Goal: Information Seeking & Learning: Compare options

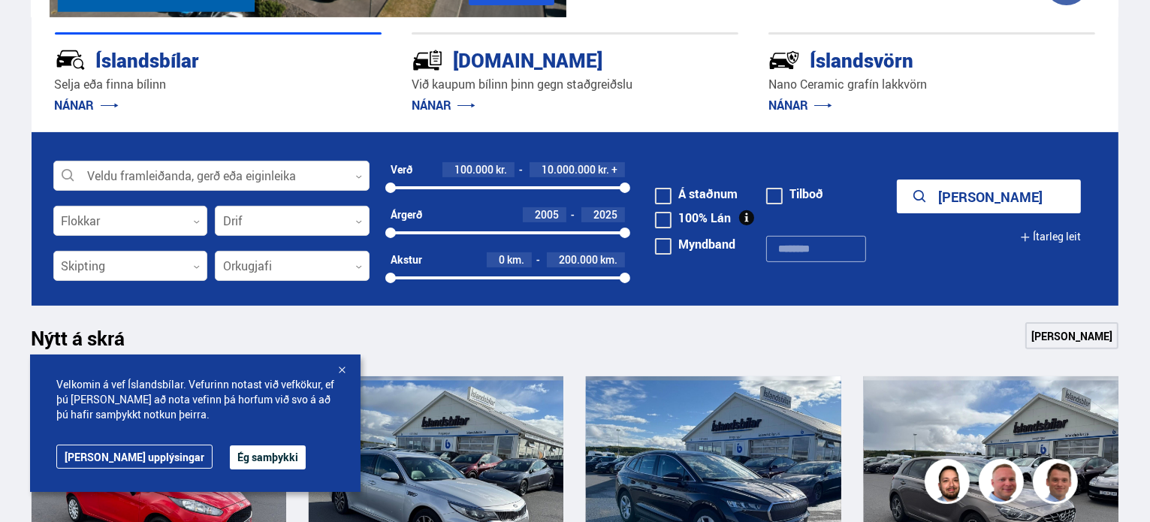
click at [342, 367] on div at bounding box center [341, 370] width 15 height 15
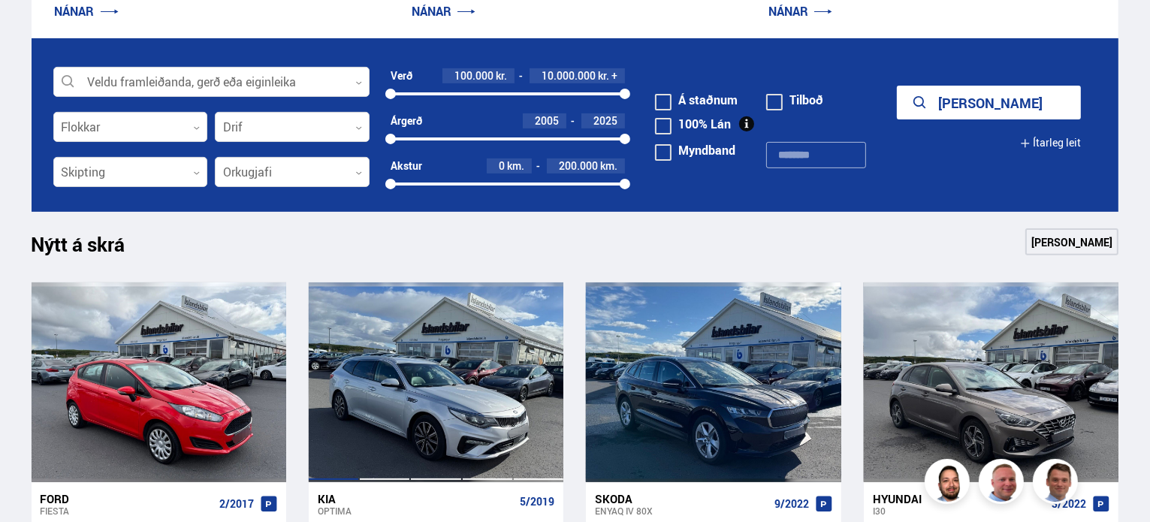
scroll to position [376, 0]
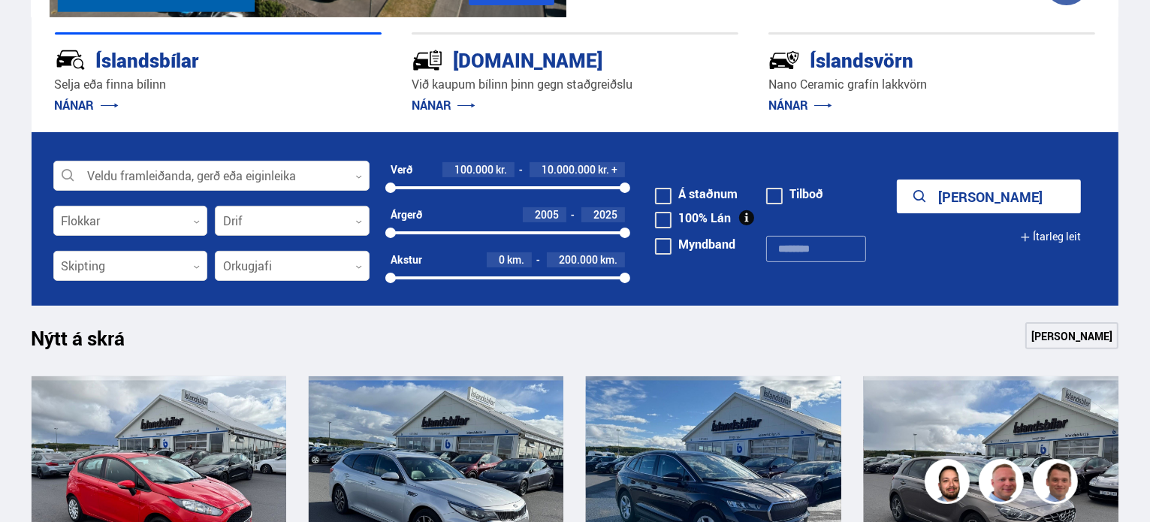
click at [327, 218] on div at bounding box center [292, 222] width 155 height 30
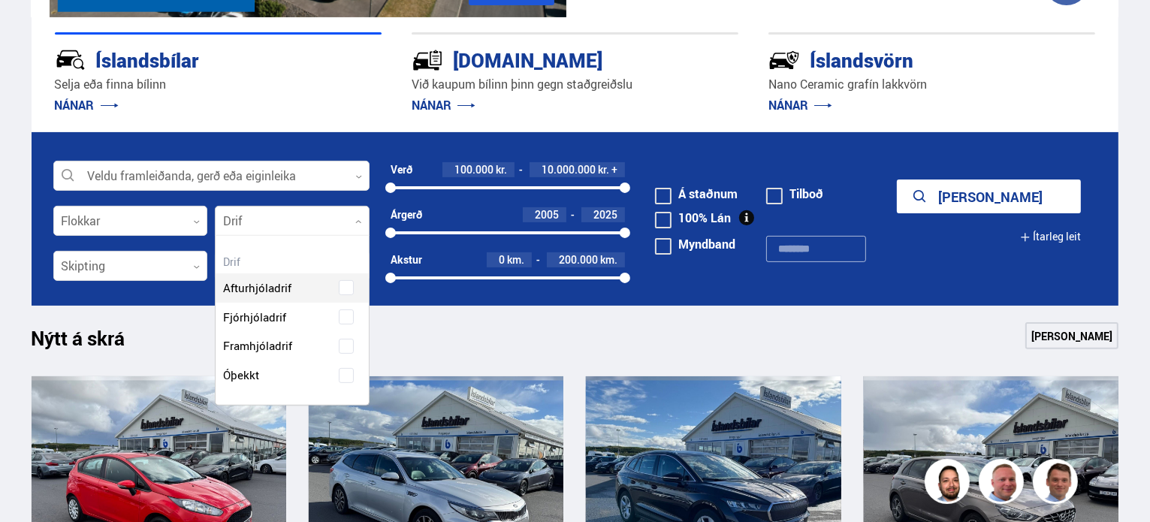
scroll to position [168, 153]
click at [341, 315] on div "Afturhjóladrif Fjórhjóladrif Framhjóladrif Óþekkt" at bounding box center [292, 320] width 153 height 139
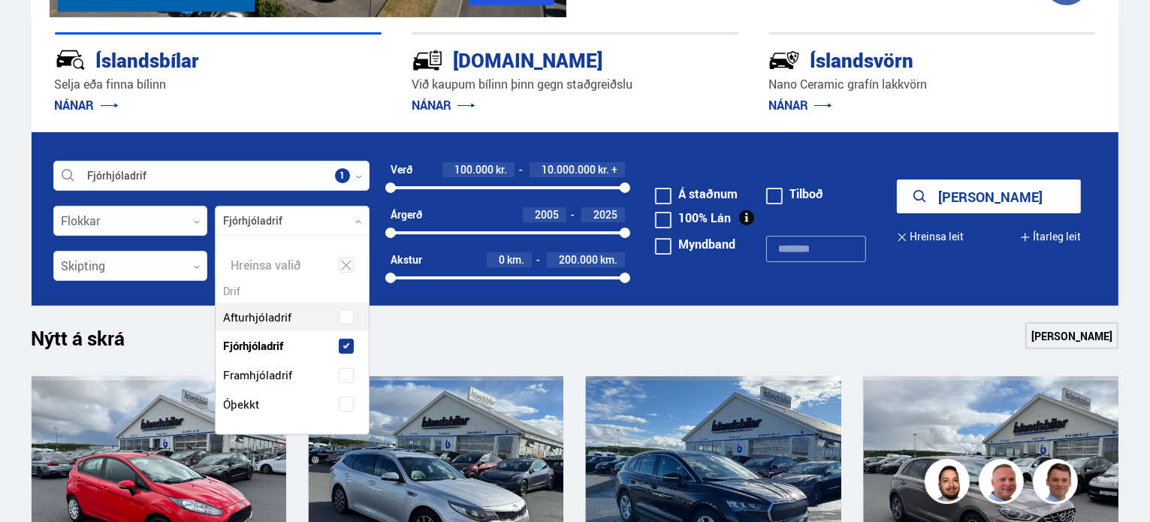
scroll to position [197, 153]
click at [432, 328] on div "Nýtt á skrá Sjá meira" at bounding box center [575, 340] width 1087 height 36
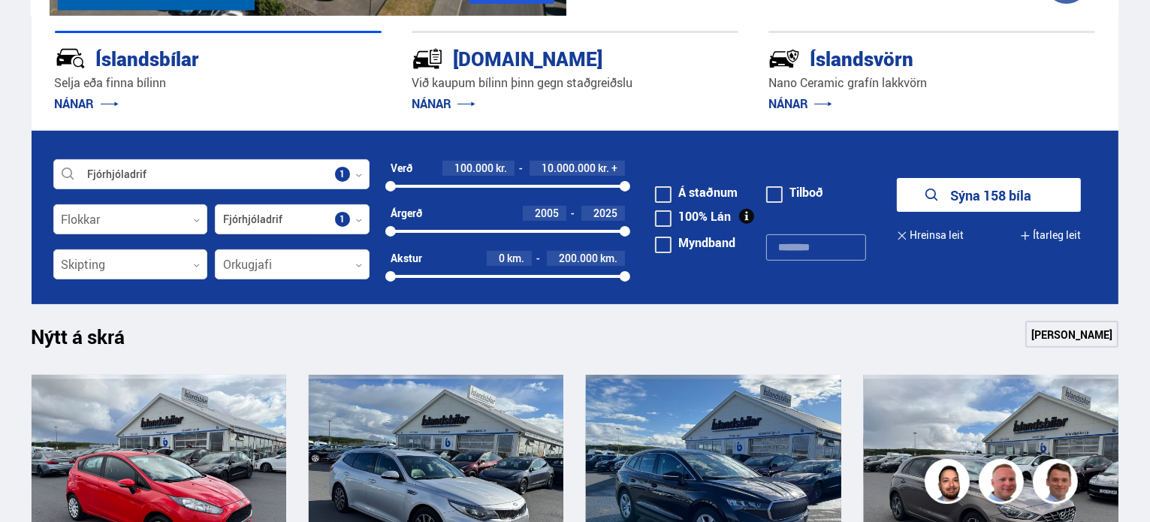
scroll to position [376, 0]
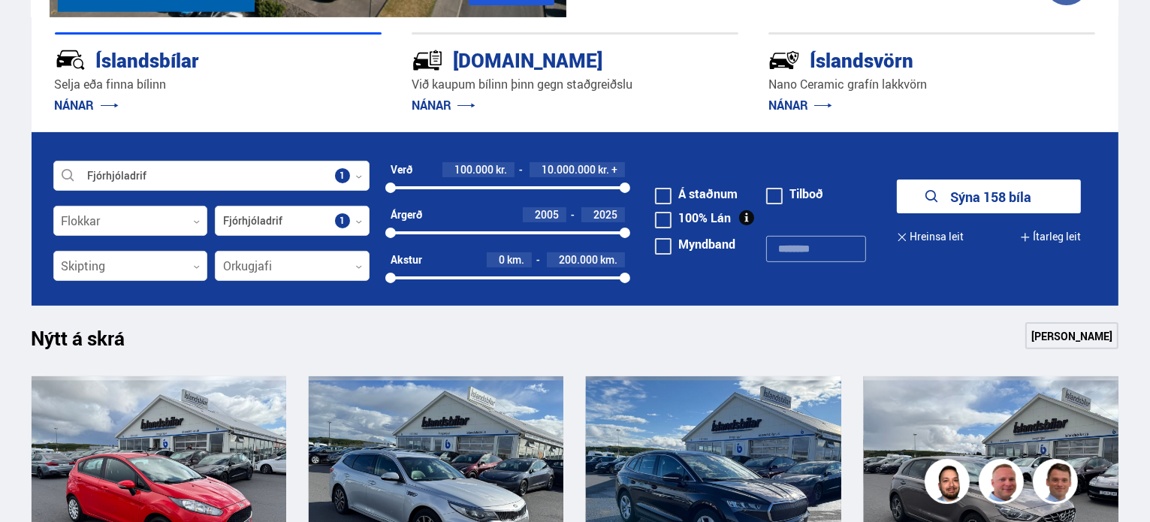
click at [996, 195] on button "Sýna 158 bíla" at bounding box center [989, 196] width 184 height 34
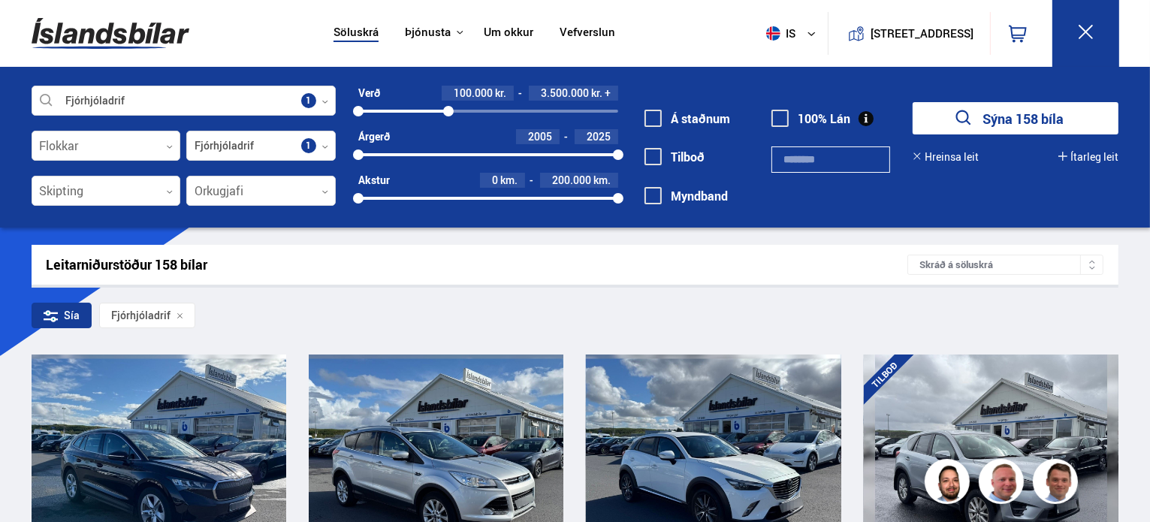
drag, startPoint x: 617, startPoint y: 107, endPoint x: 448, endPoint y: 118, distance: 169.3
click at [448, 118] on div "Verð 100.000 kr. 3.500.000 kr. + 100000 3532453 Árgerð 2005 2025 2005 2025 Akst…" at bounding box center [477, 151] width 282 height 131
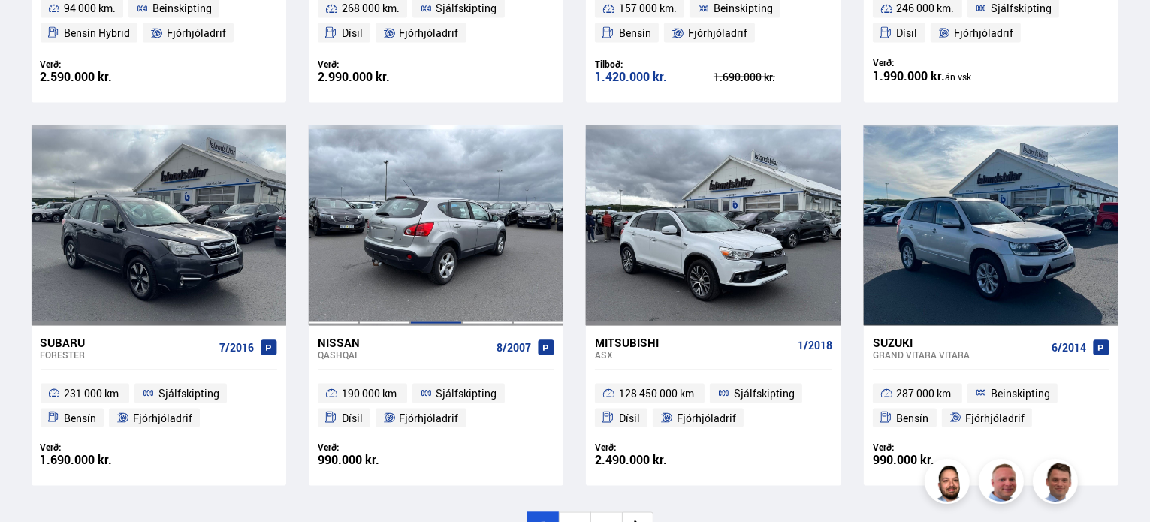
scroll to position [2178, 0]
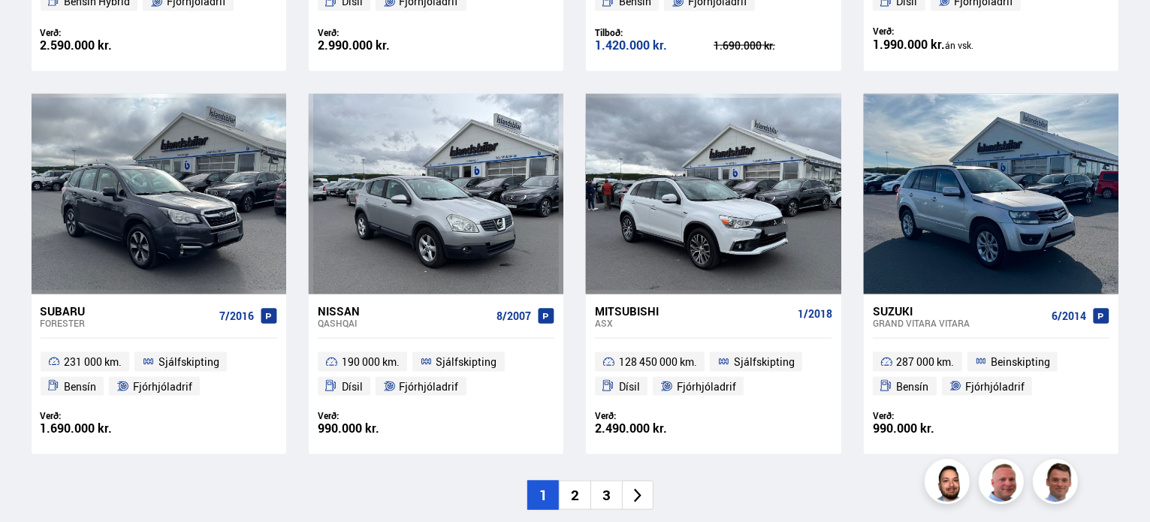
click at [572, 499] on li "2" at bounding box center [575, 495] width 32 height 29
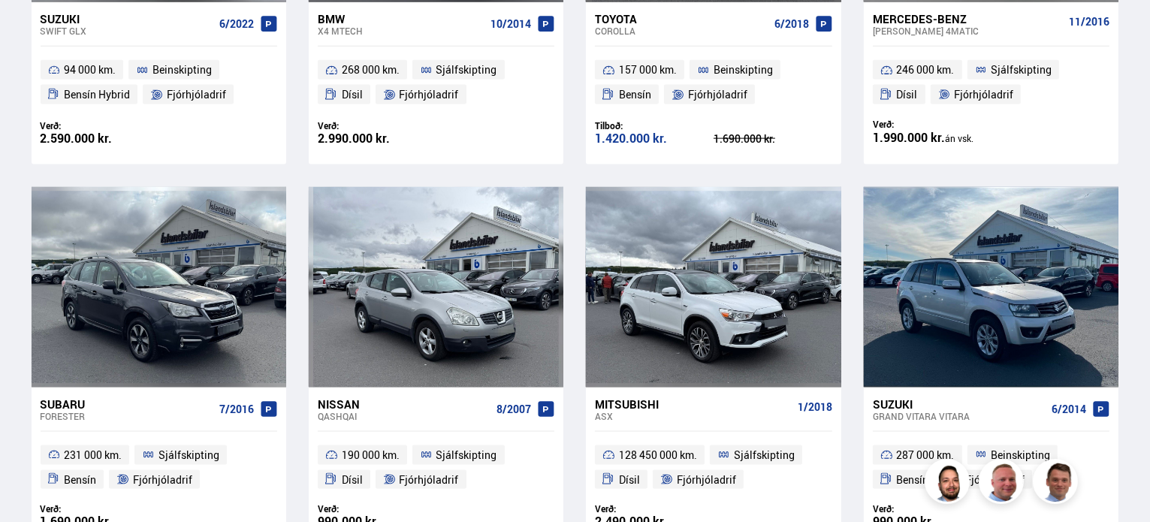
scroll to position [1451, 0]
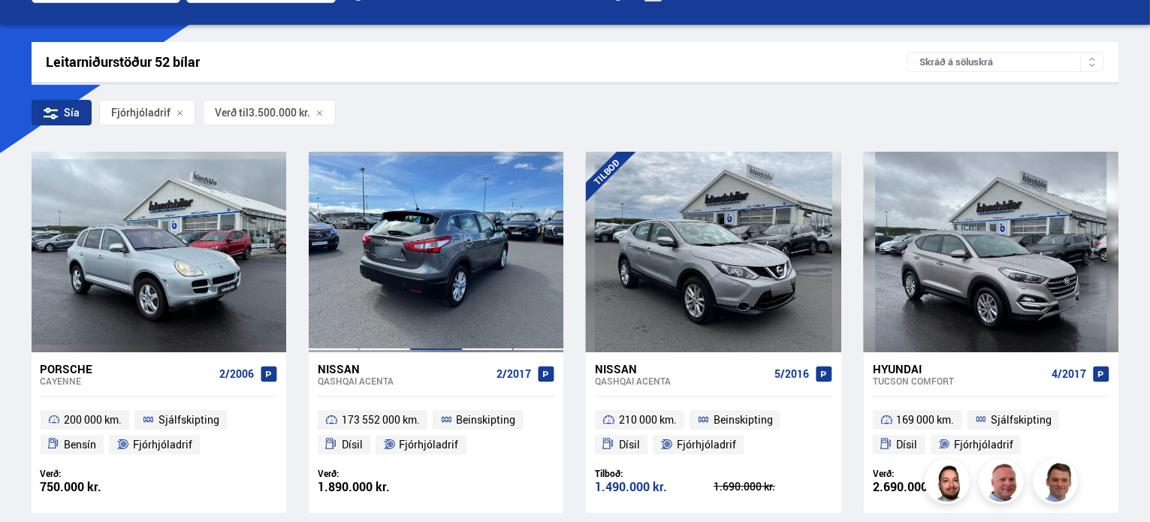
scroll to position [300, 0]
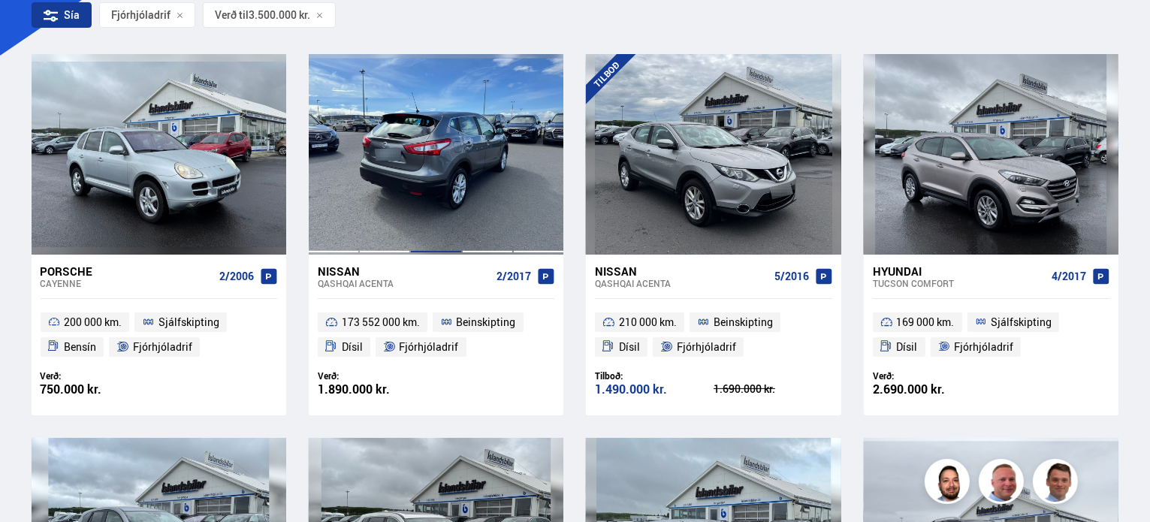
click at [430, 201] on div at bounding box center [435, 154] width 51 height 200
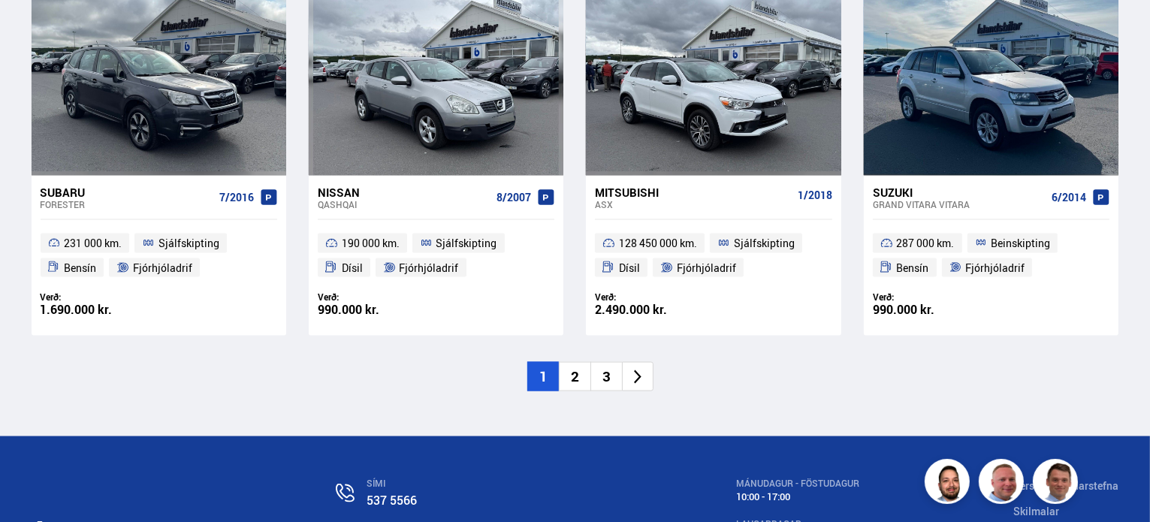
scroll to position [2264, 0]
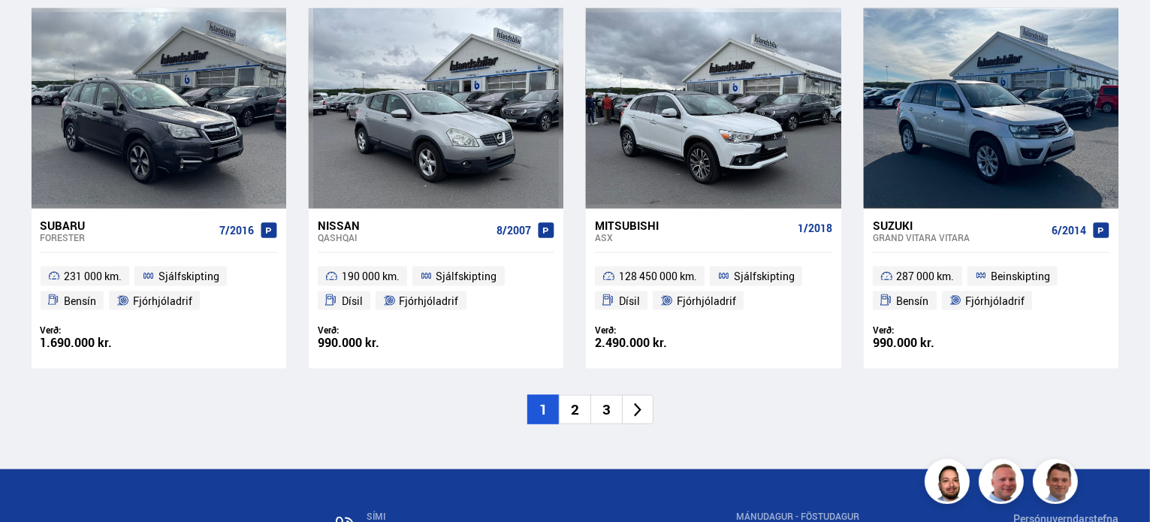
click at [578, 413] on li "2" at bounding box center [575, 409] width 32 height 29
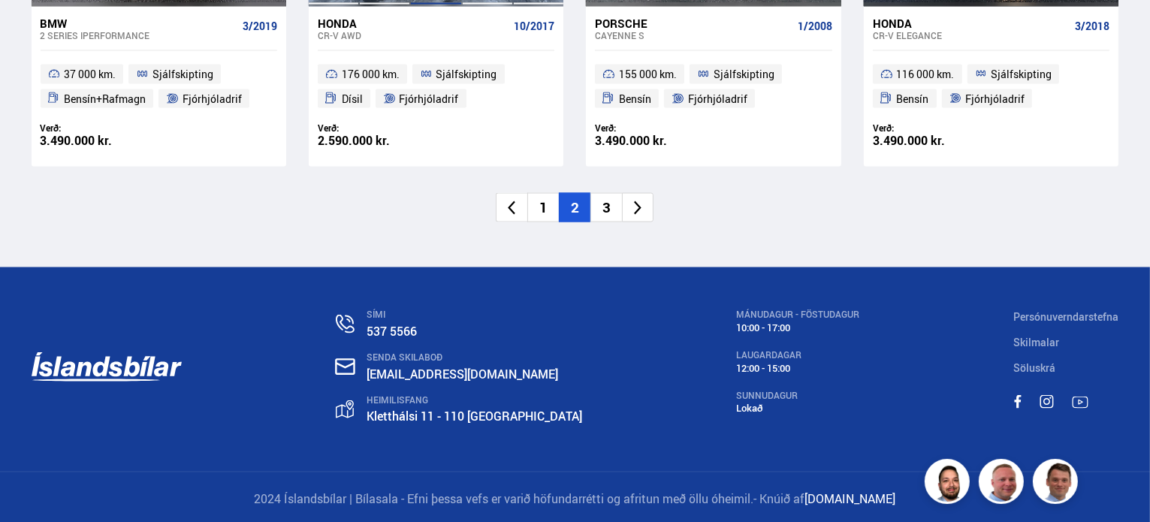
scroll to position [2469, 0]
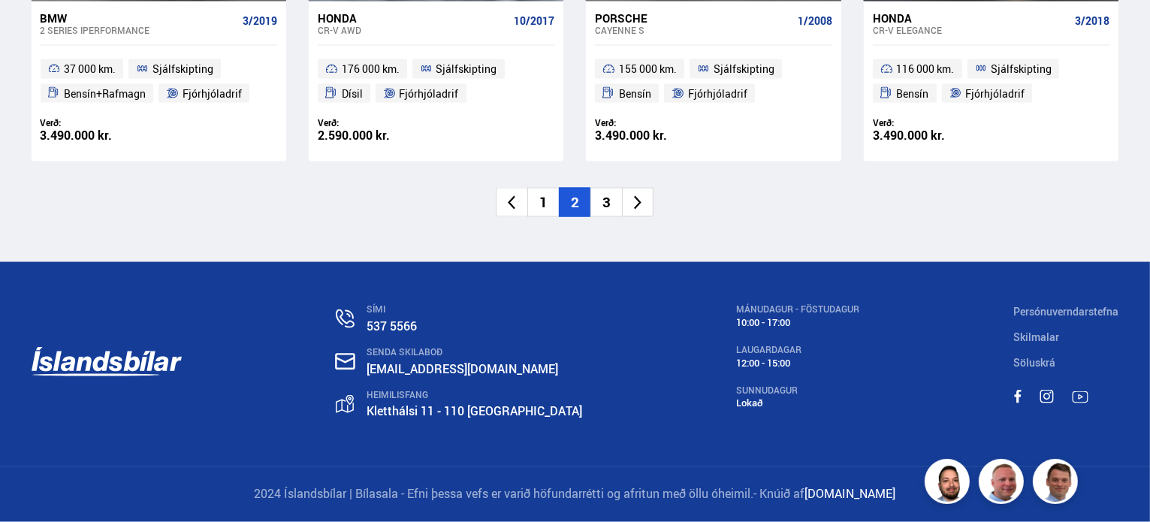
click at [608, 204] on li "3" at bounding box center [606, 202] width 32 height 29
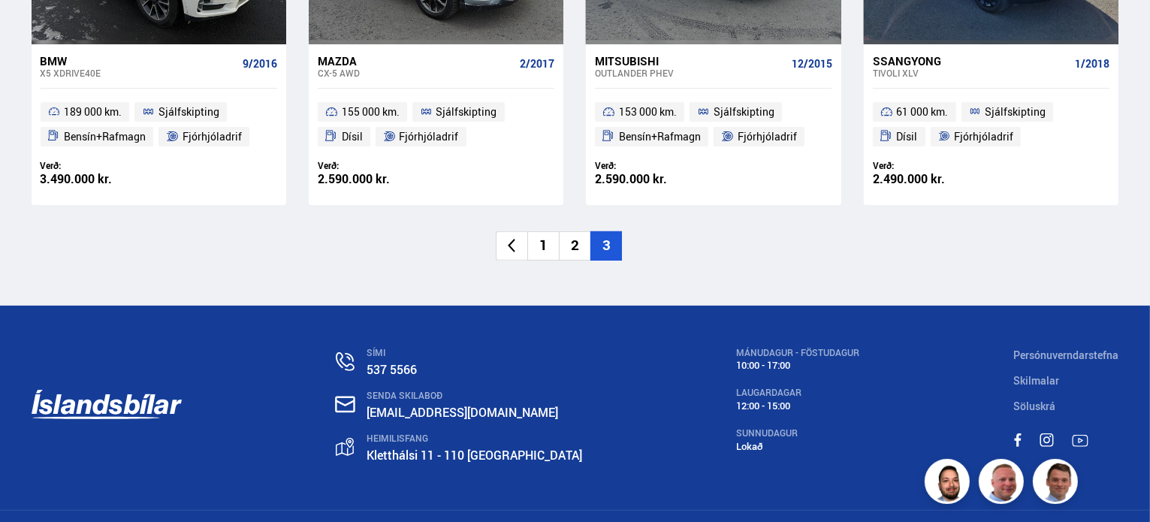
scroll to position [478, 0]
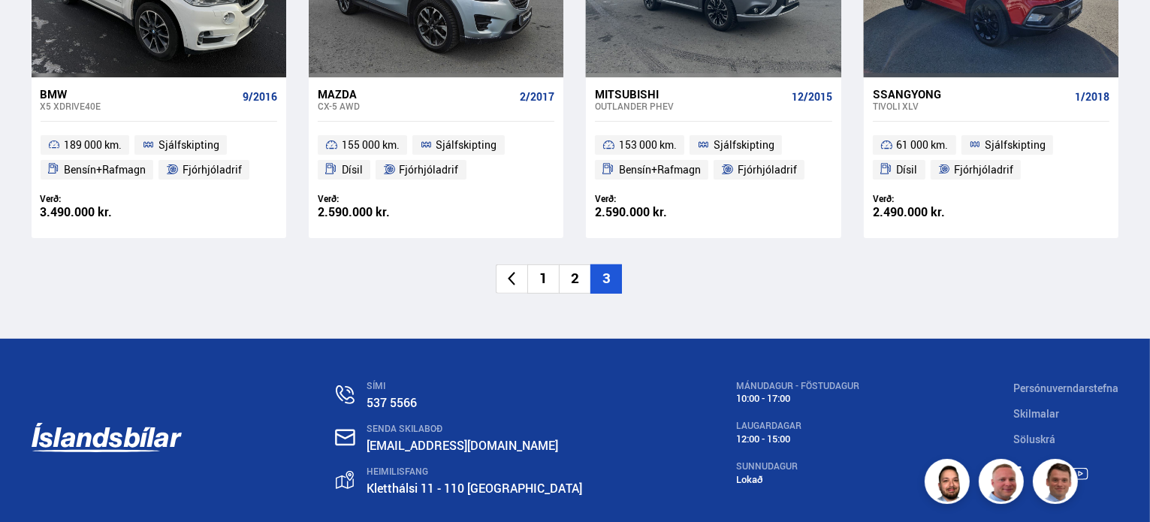
click at [548, 279] on li "1" at bounding box center [543, 278] width 32 height 29
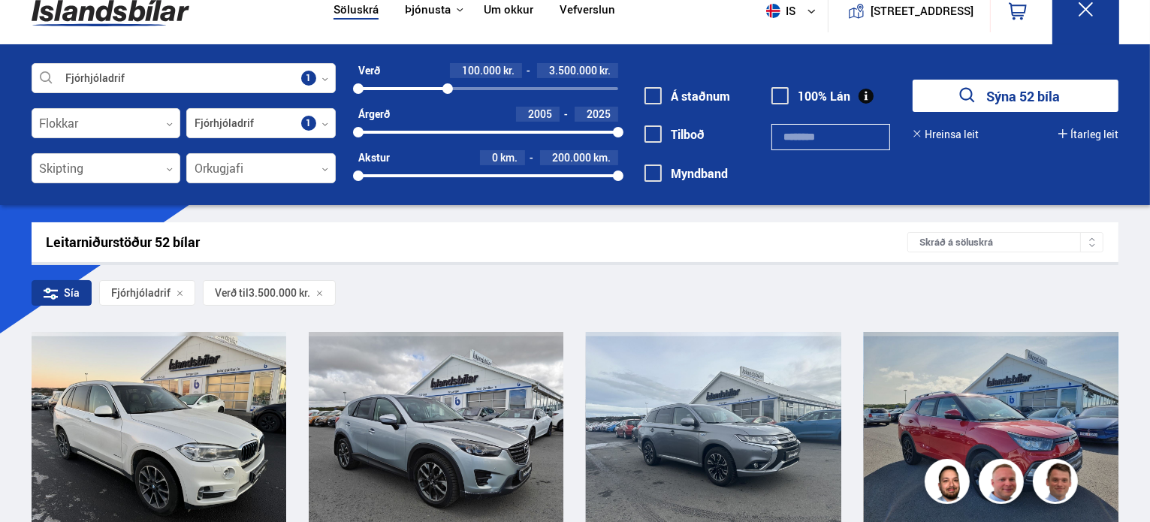
scroll to position [1, 0]
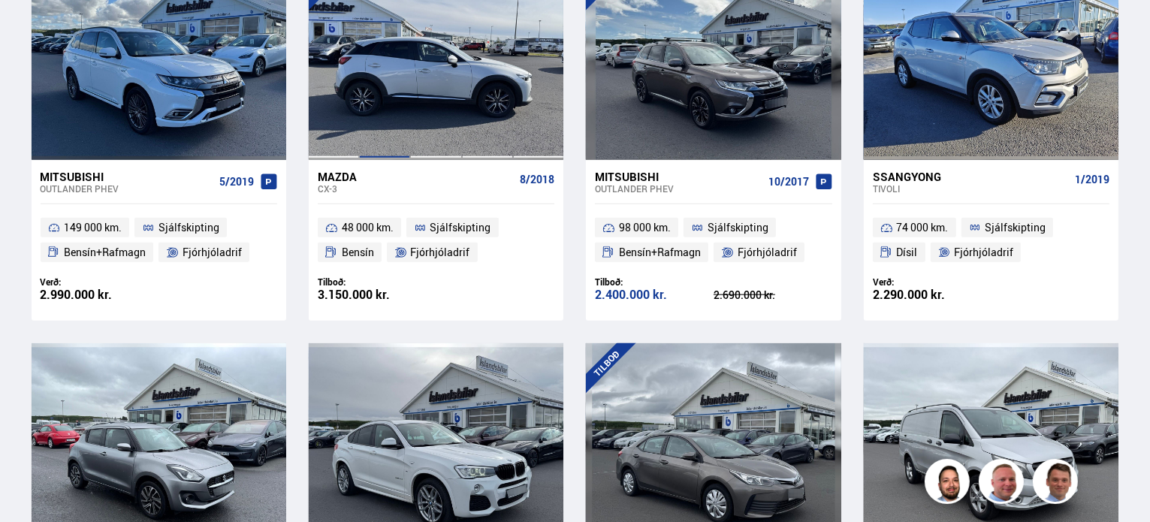
scroll to position [1577, 0]
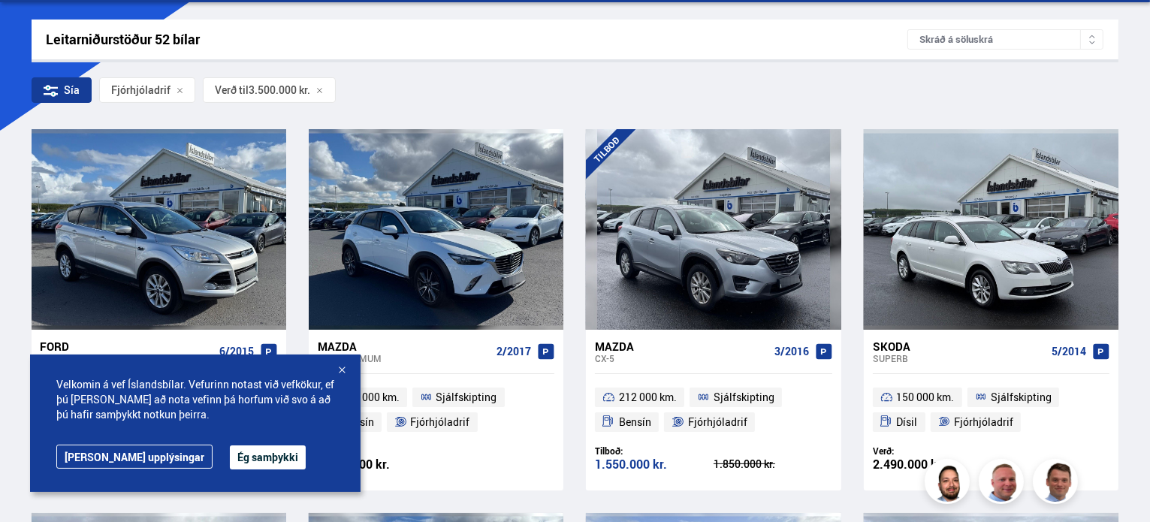
click at [341, 365] on div at bounding box center [341, 370] width 15 height 15
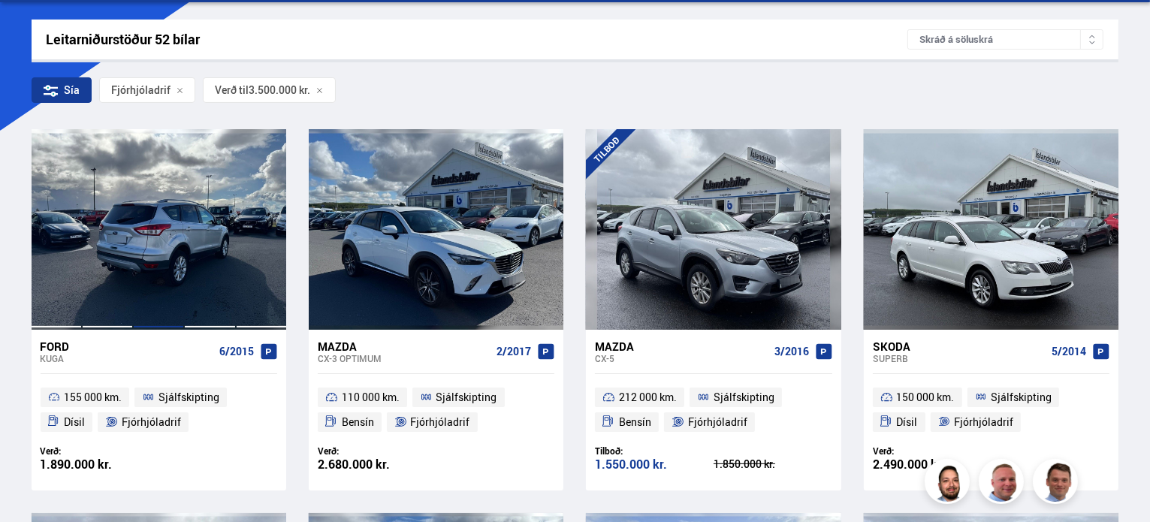
click at [180, 234] on div at bounding box center [158, 229] width 51 height 200
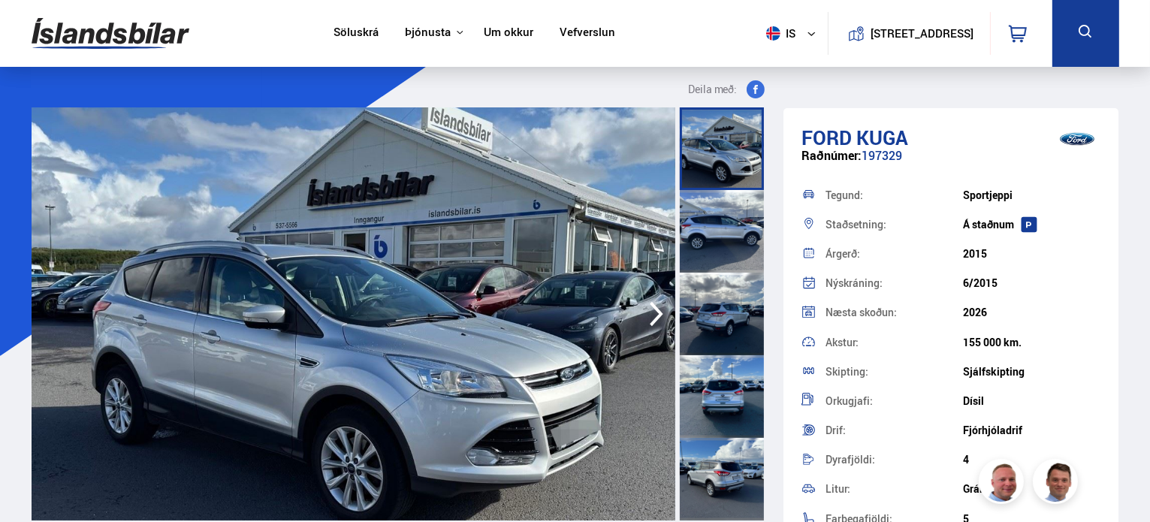
click at [625, 333] on img at bounding box center [354, 313] width 644 height 413
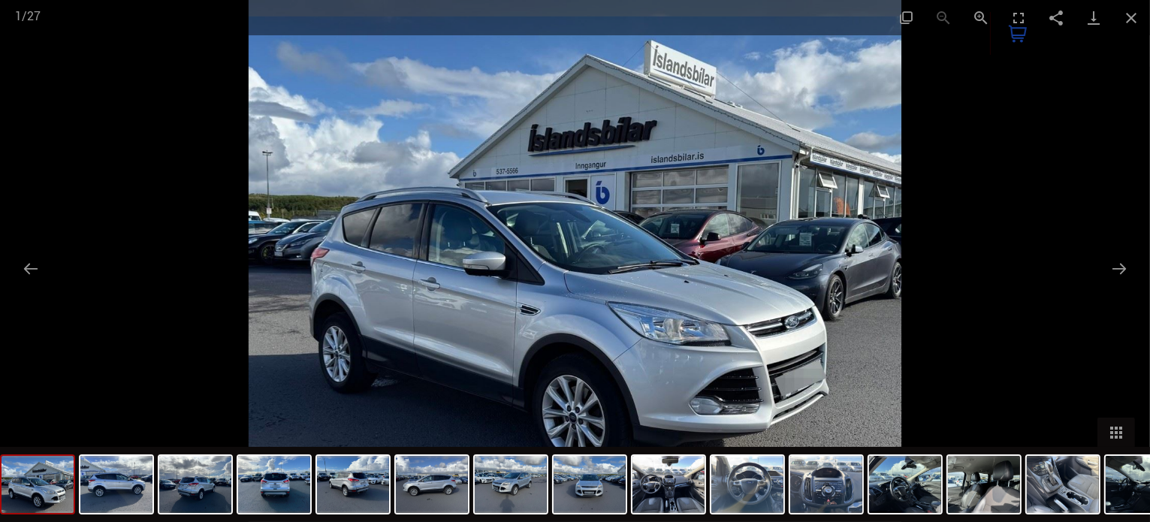
click at [849, 298] on img at bounding box center [575, 261] width 653 height 522
click at [897, 273] on img at bounding box center [575, 261] width 653 height 522
click at [1000, 270] on div at bounding box center [575, 261] width 1150 height 522
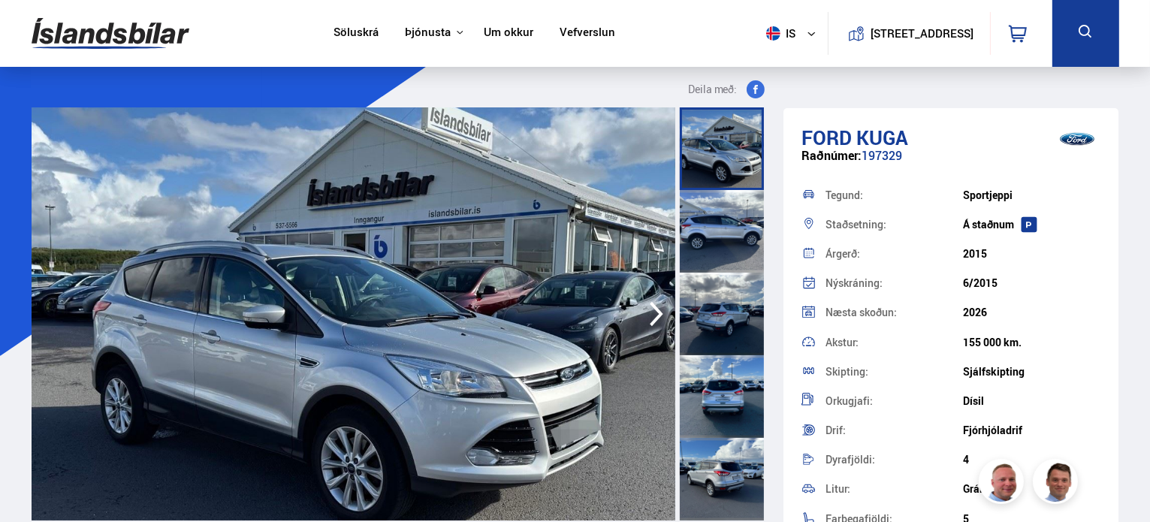
drag, startPoint x: 659, startPoint y: 320, endPoint x: 654, endPoint y: 312, distance: 8.8
click at [659, 319] on icon "button" at bounding box center [656, 314] width 30 height 36
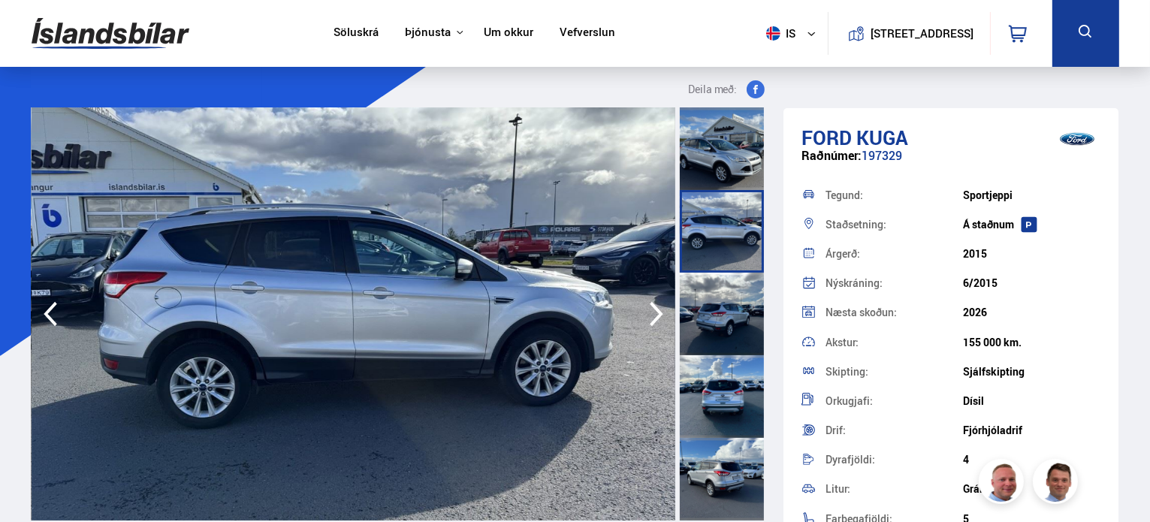
click at [655, 312] on icon "button" at bounding box center [656, 314] width 30 height 36
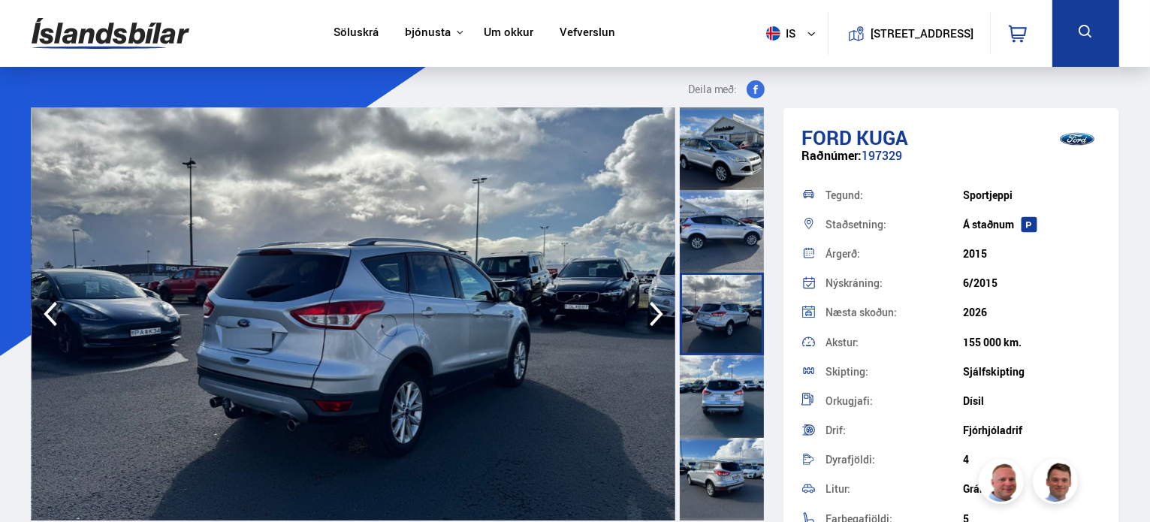
click at [655, 312] on icon "button" at bounding box center [656, 314] width 30 height 36
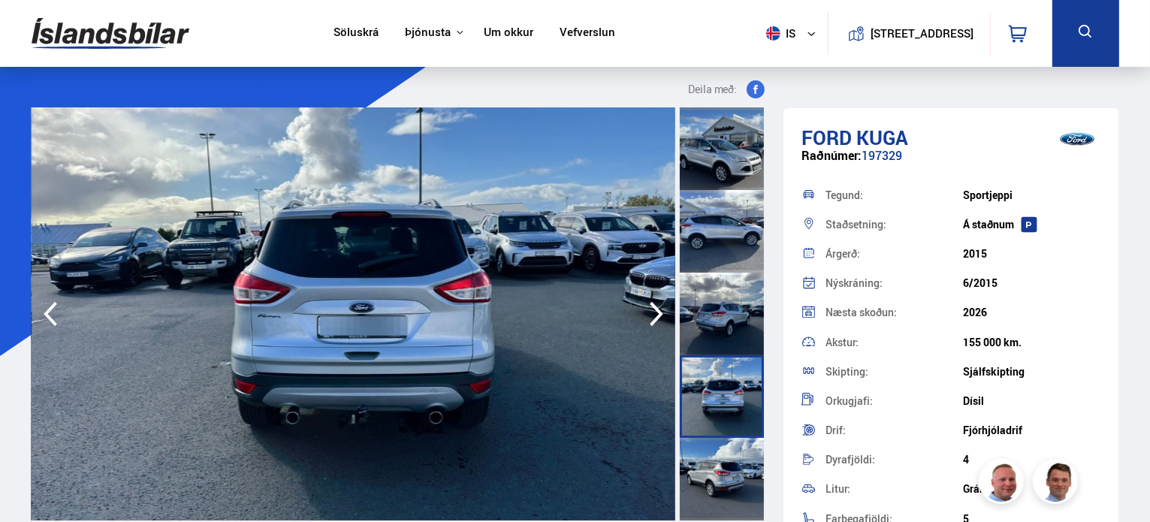
click at [655, 312] on icon "button" at bounding box center [656, 314] width 30 height 36
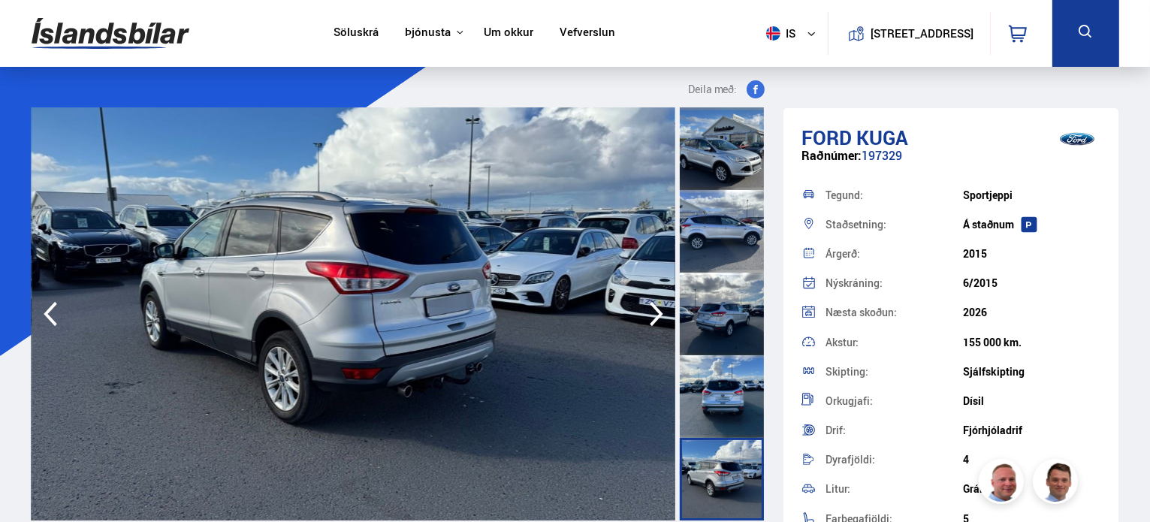
click at [655, 312] on icon "button" at bounding box center [656, 314] width 30 height 36
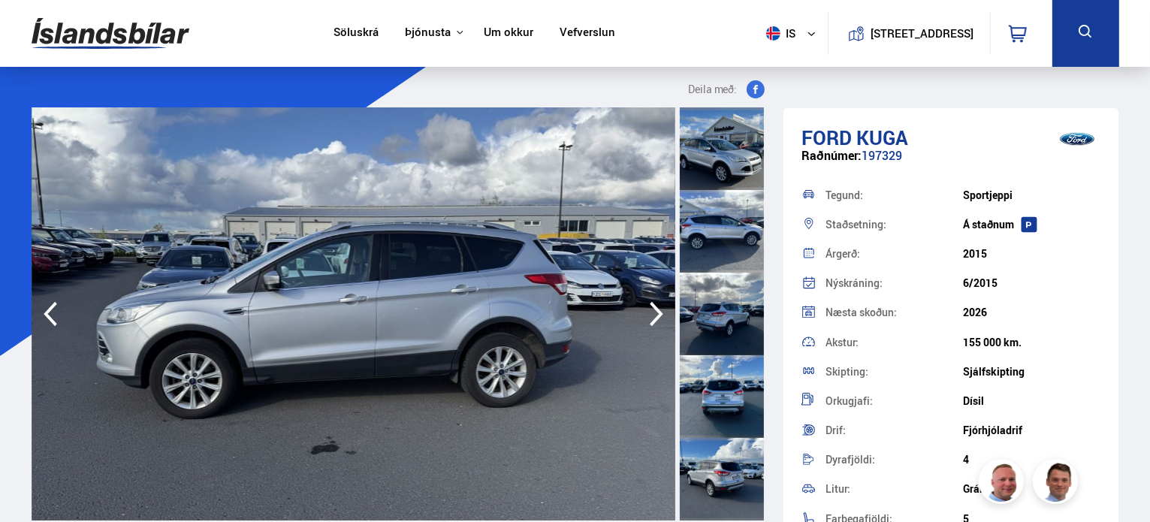
click at [655, 312] on icon "button" at bounding box center [656, 314] width 30 height 36
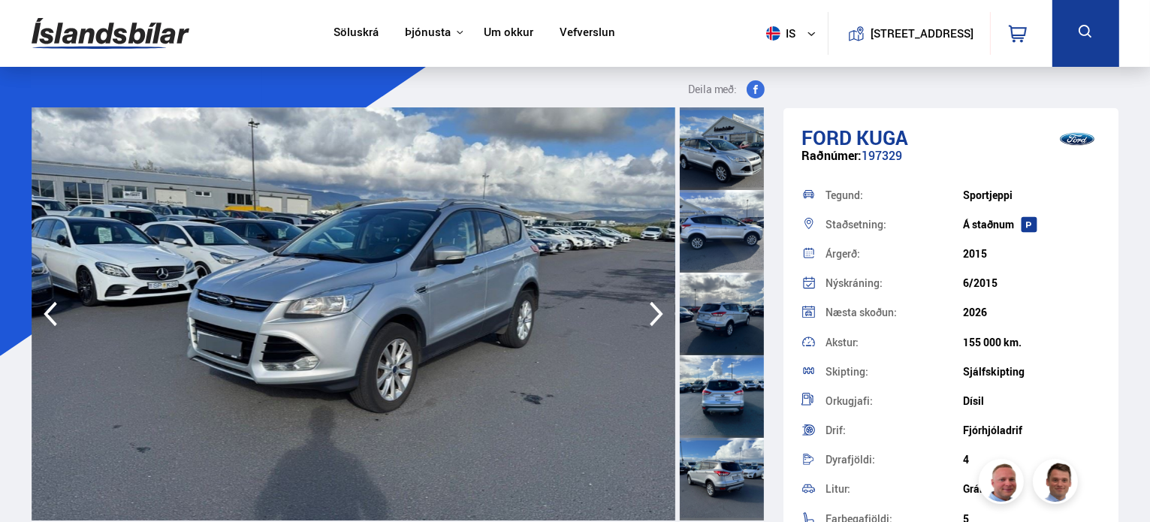
click at [655, 312] on icon "button" at bounding box center [656, 314] width 30 height 36
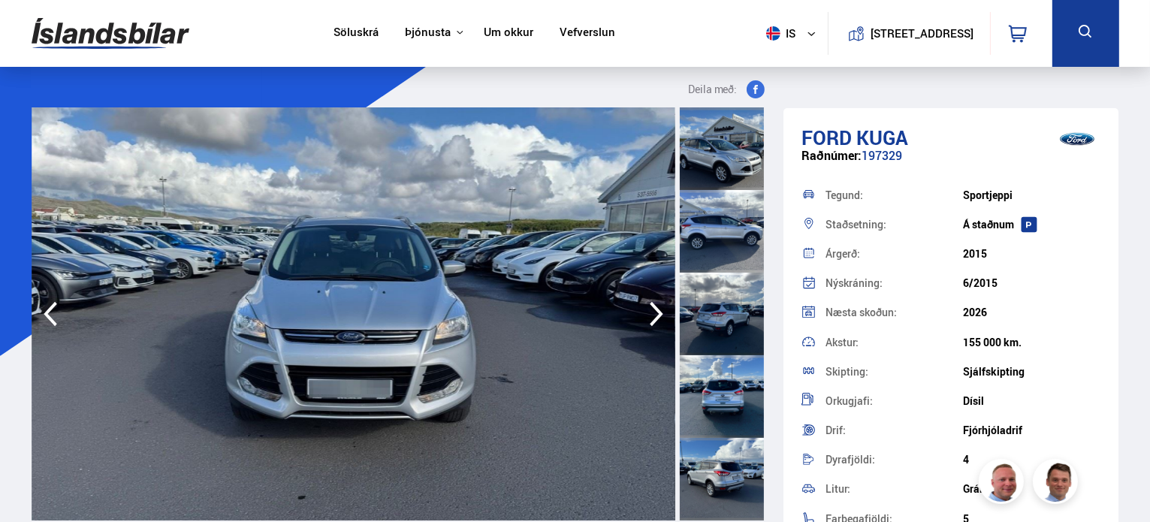
click at [655, 312] on icon "button" at bounding box center [656, 314] width 30 height 36
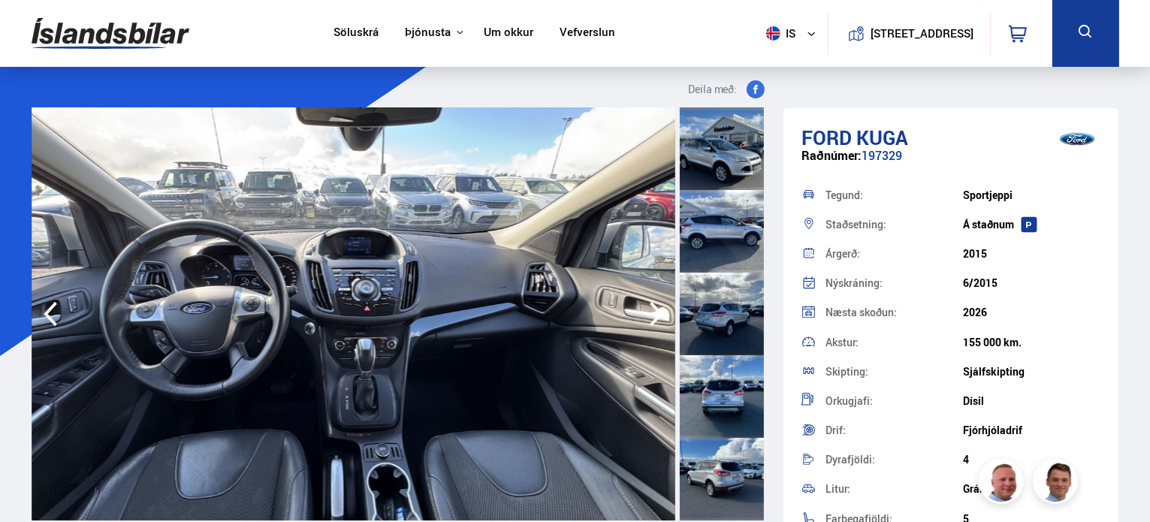
click at [652, 312] on icon "button" at bounding box center [656, 314] width 30 height 36
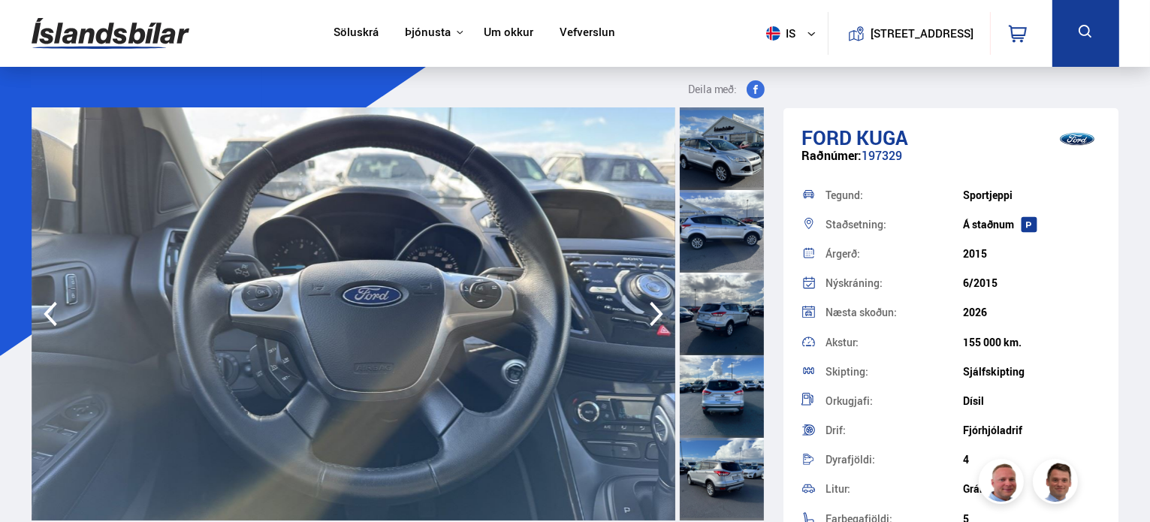
click at [656, 311] on icon "button" at bounding box center [656, 314] width 30 height 36
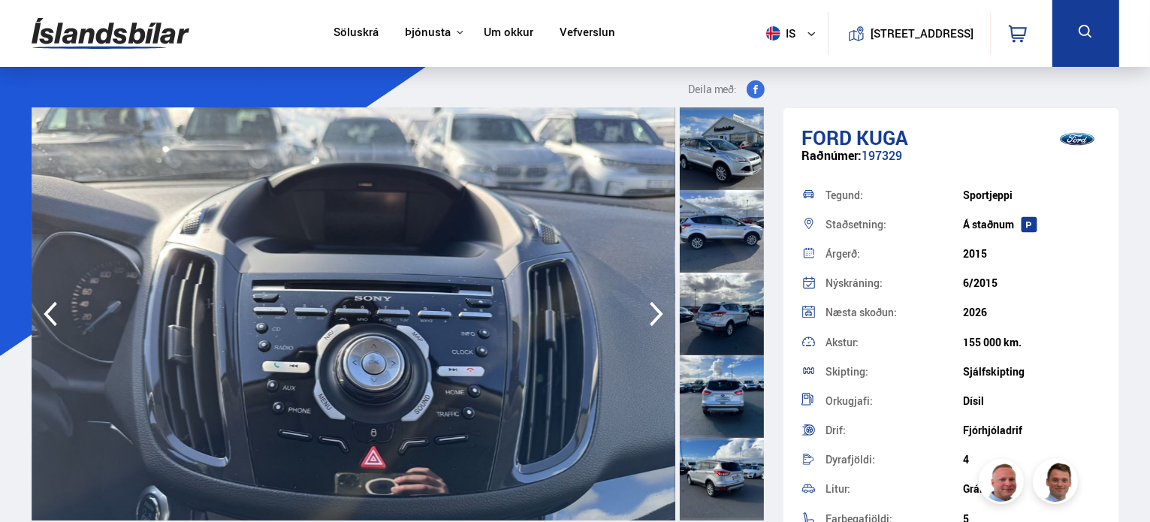
click at [656, 311] on icon "button" at bounding box center [656, 314] width 30 height 36
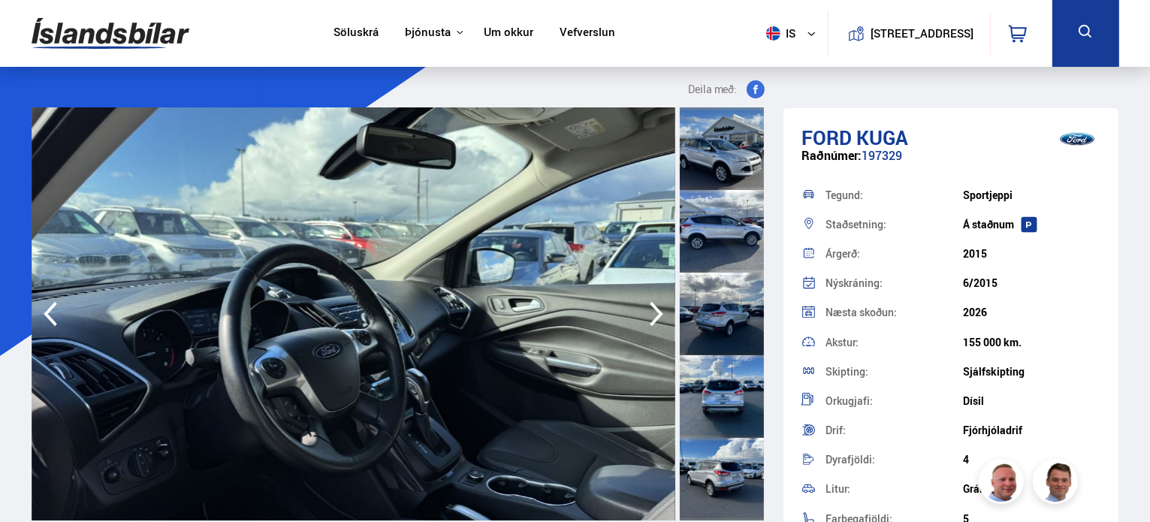
click at [656, 311] on icon "button" at bounding box center [656, 314] width 30 height 36
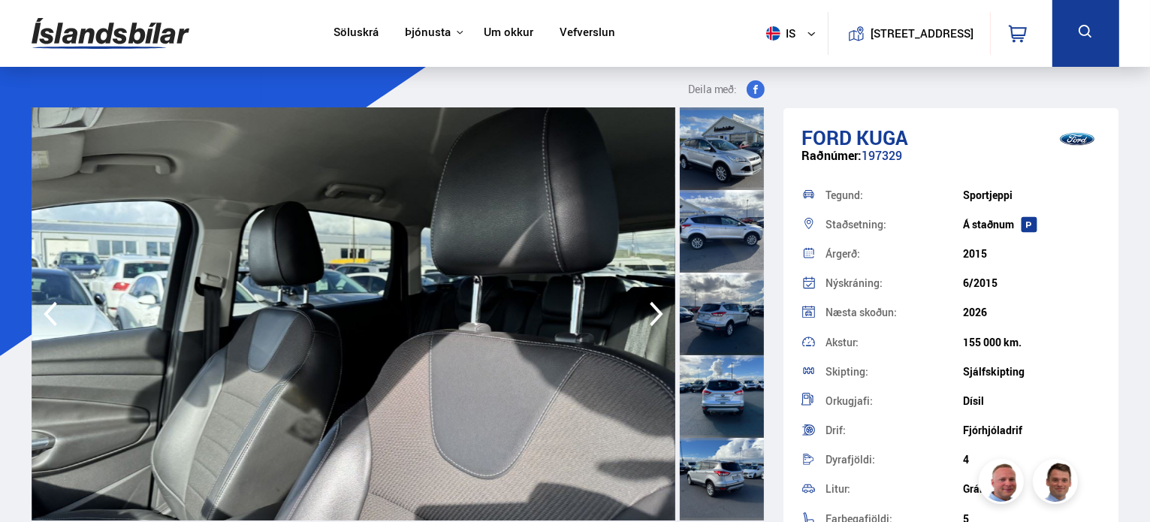
click at [656, 311] on icon "button" at bounding box center [656, 314] width 30 height 36
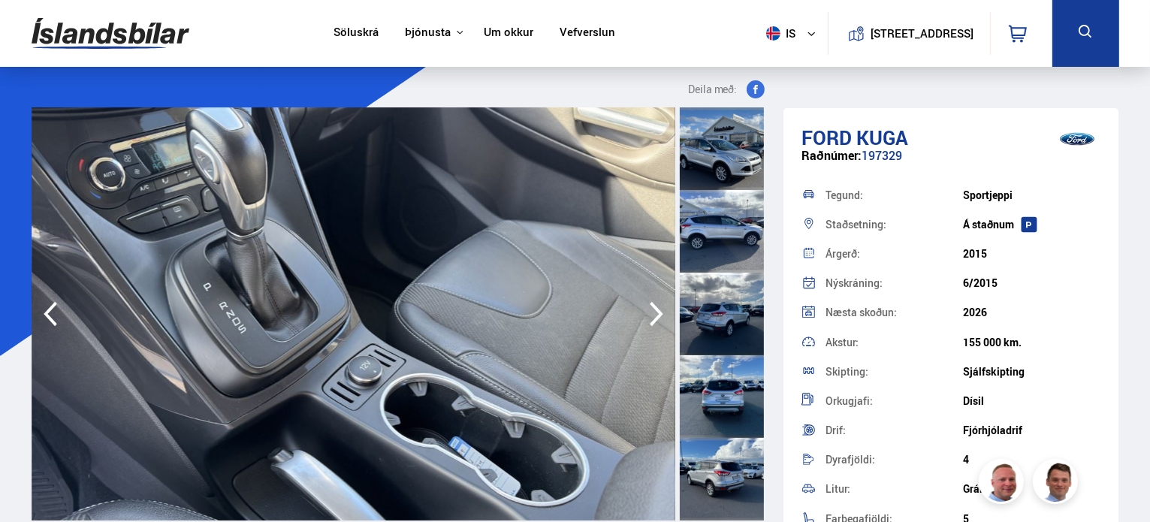
click at [656, 311] on icon "button" at bounding box center [656, 314] width 30 height 36
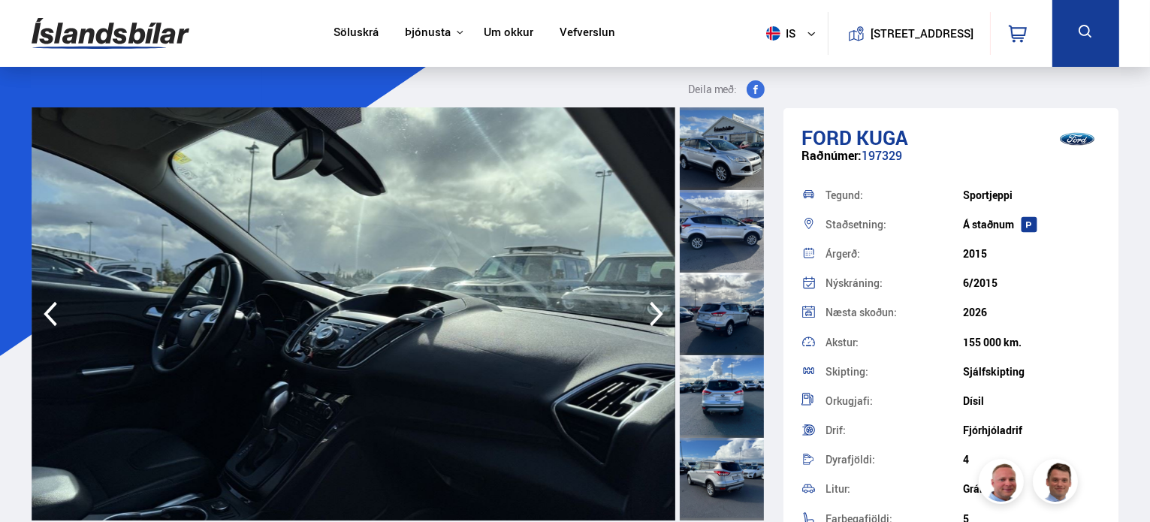
click at [656, 311] on icon "button" at bounding box center [656, 314] width 30 height 36
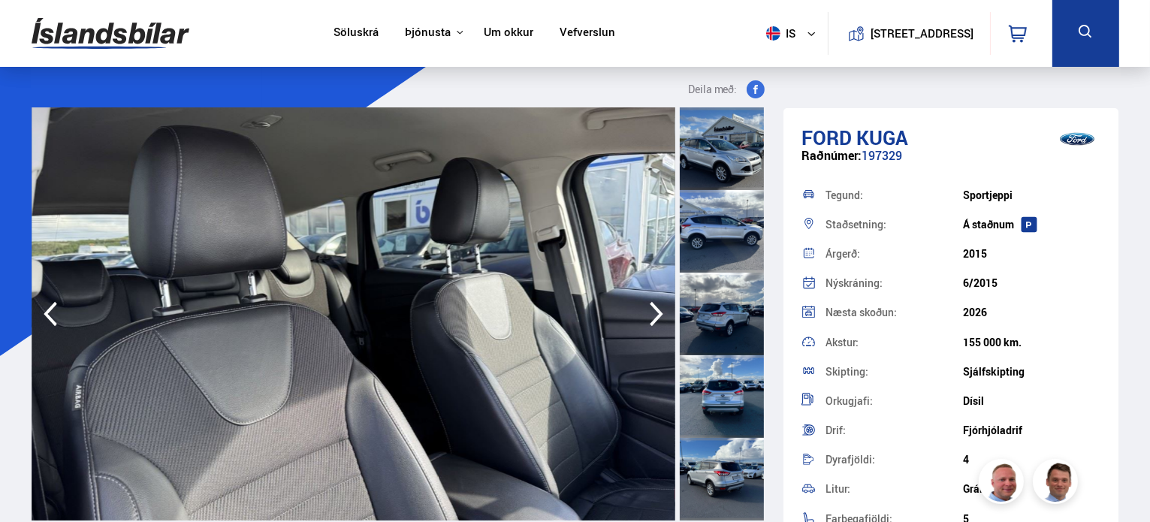
click at [656, 311] on icon "button" at bounding box center [656, 314] width 30 height 36
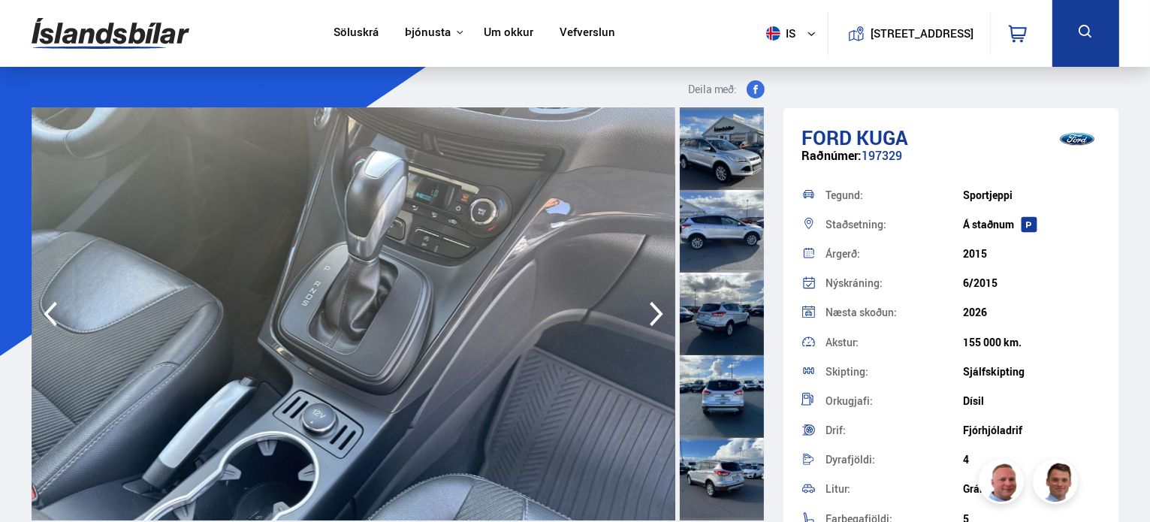
click at [656, 311] on icon "button" at bounding box center [656, 314] width 30 height 36
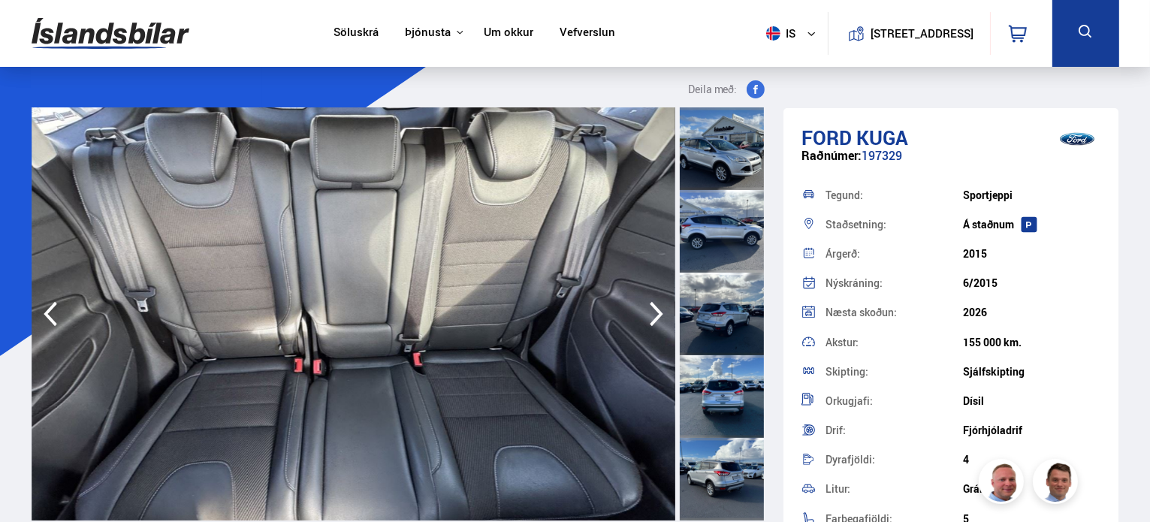
click at [657, 311] on icon "button" at bounding box center [657, 314] width 14 height 25
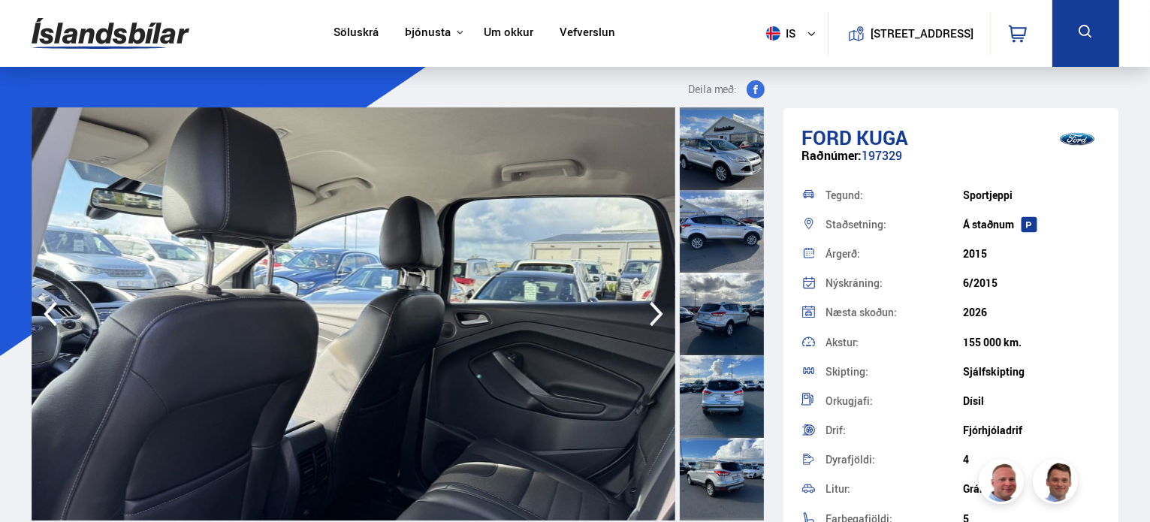
click at [657, 311] on icon "button" at bounding box center [657, 314] width 14 height 25
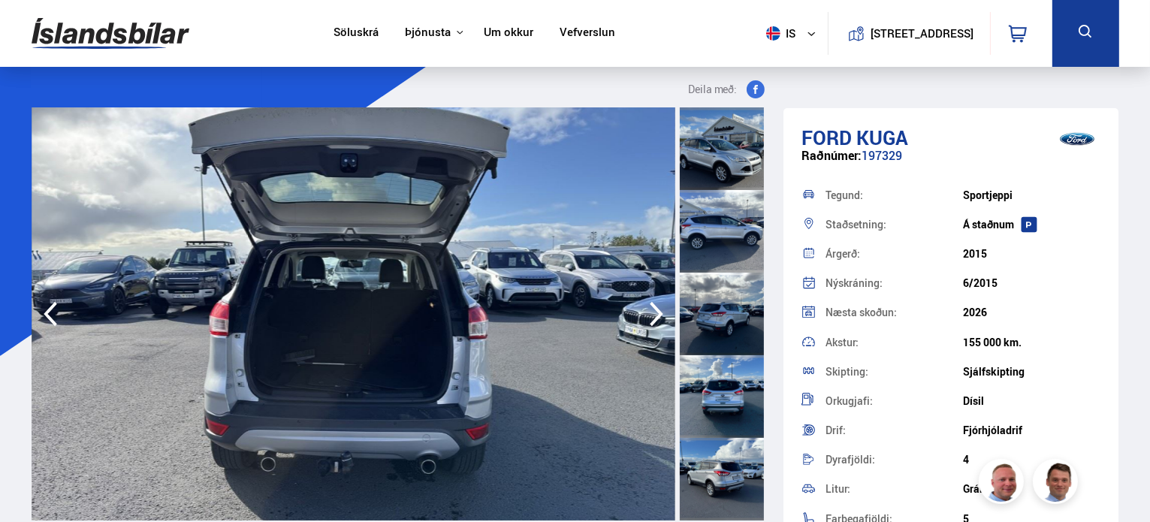
click at [657, 311] on icon "button" at bounding box center [657, 314] width 14 height 25
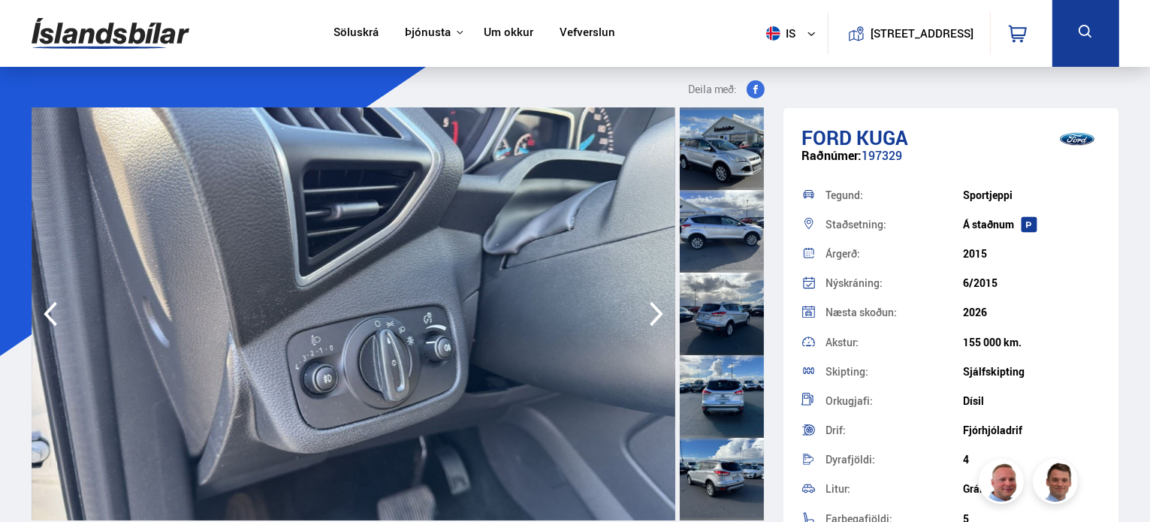
click at [657, 311] on icon "button" at bounding box center [657, 314] width 14 height 25
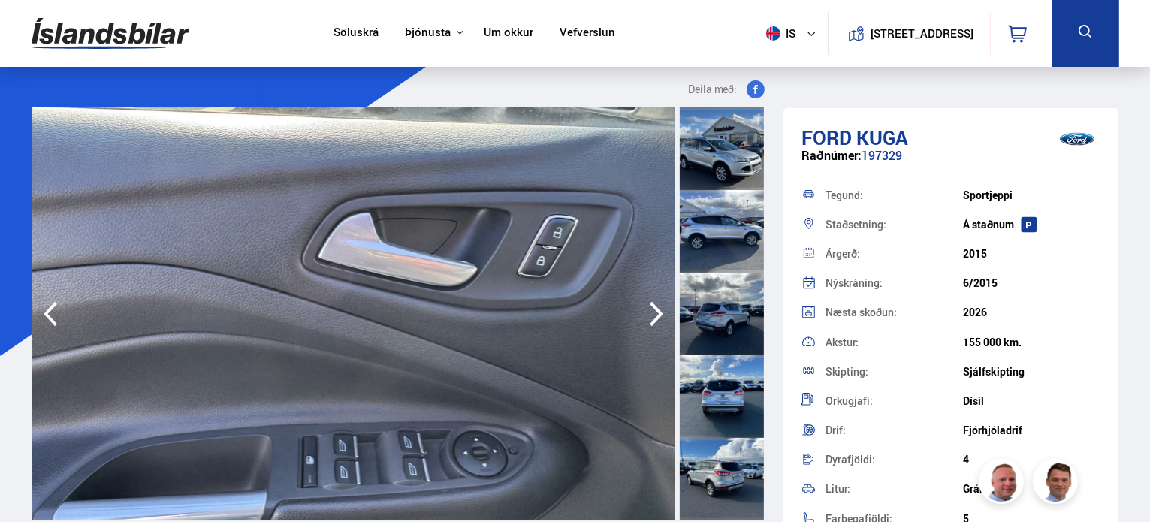
click at [657, 311] on icon "button" at bounding box center [657, 314] width 14 height 25
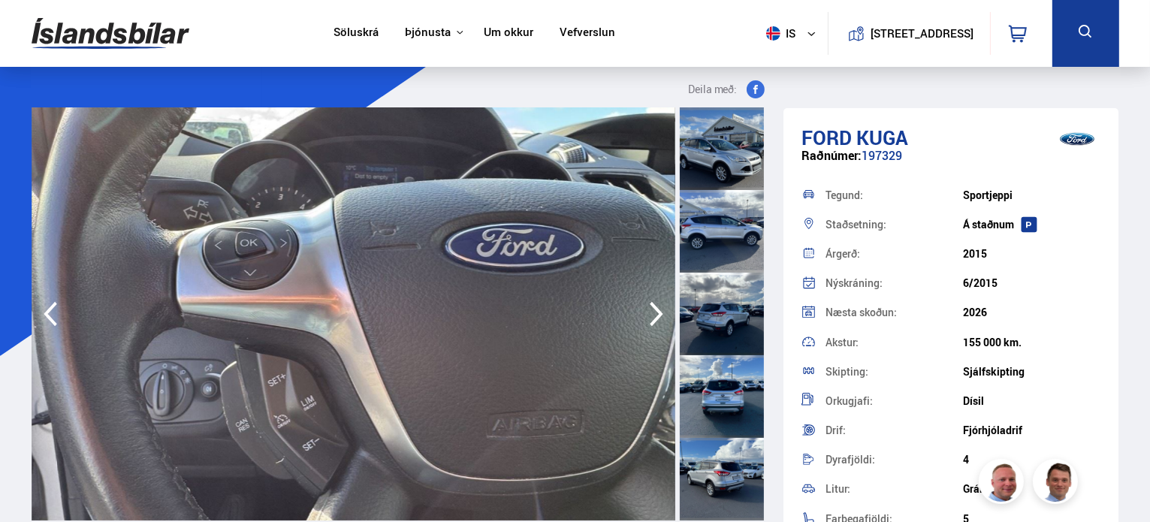
click at [657, 311] on icon "button" at bounding box center [657, 314] width 14 height 25
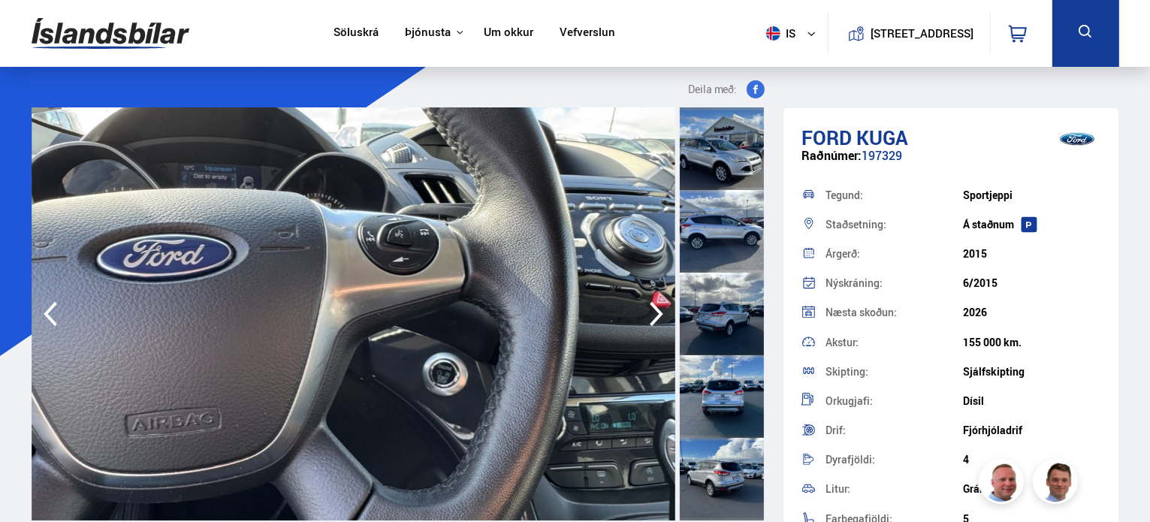
click at [657, 311] on icon "button" at bounding box center [657, 314] width 14 height 25
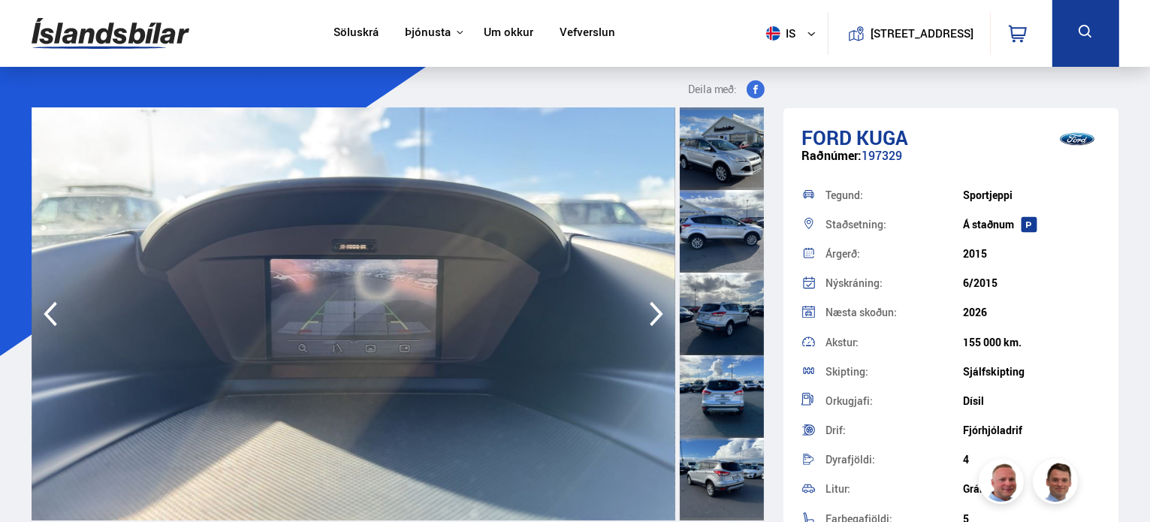
click at [657, 311] on icon "button" at bounding box center [657, 314] width 14 height 25
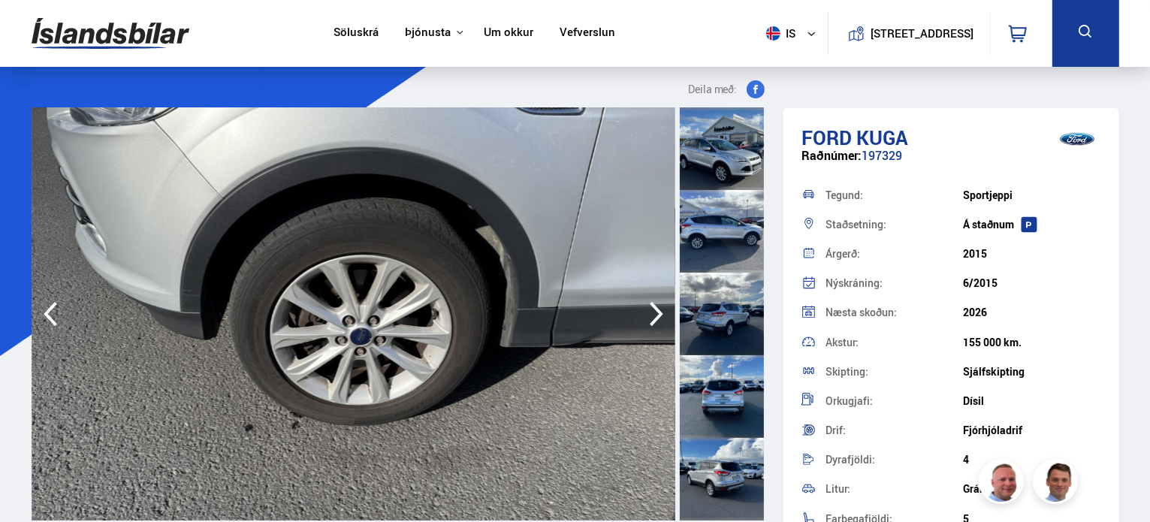
click at [657, 311] on icon "button" at bounding box center [657, 314] width 14 height 25
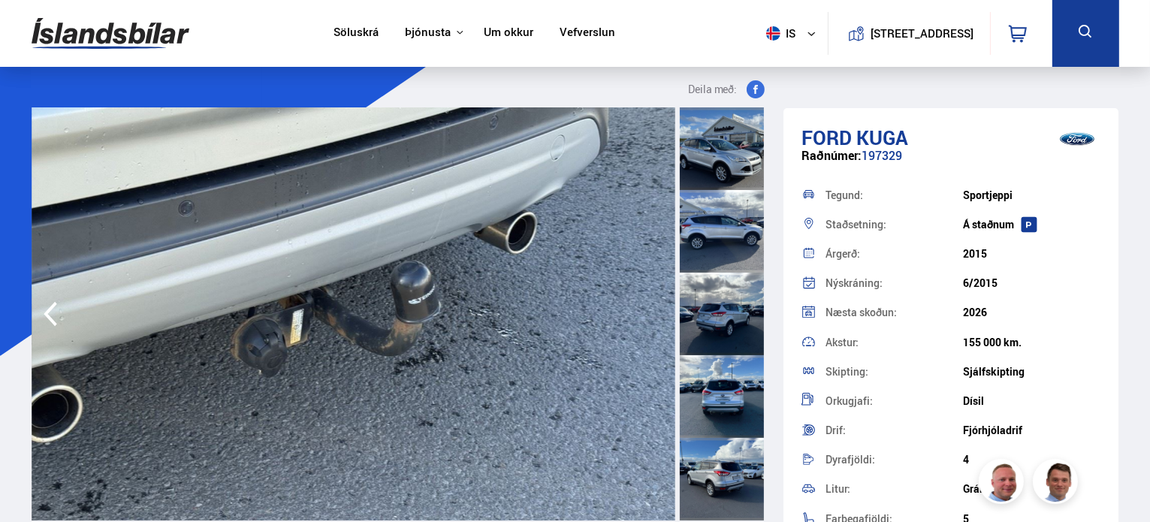
click at [660, 315] on img at bounding box center [354, 313] width 644 height 413
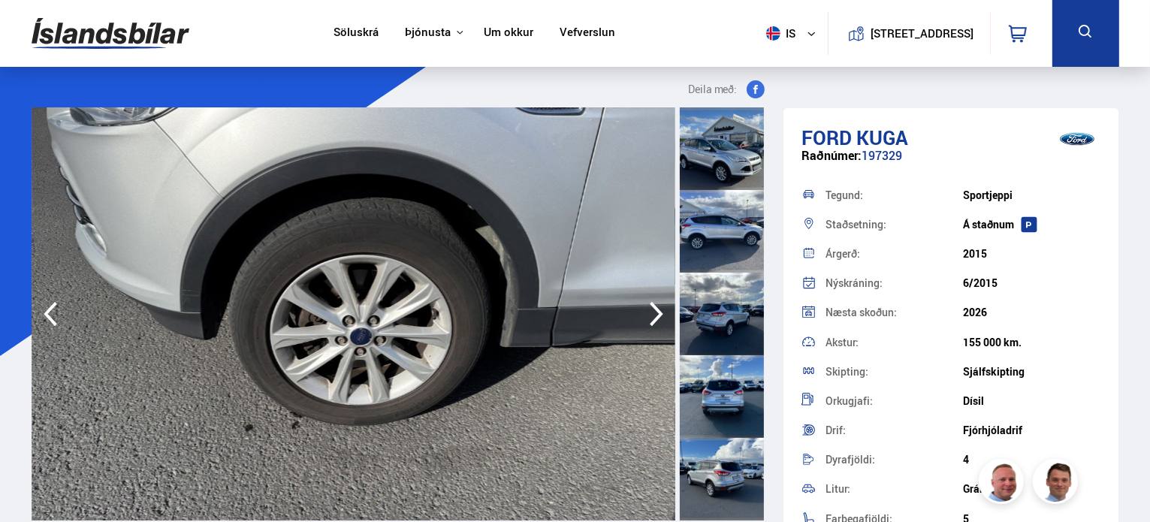
click at [659, 316] on icon "button" at bounding box center [657, 314] width 14 height 25
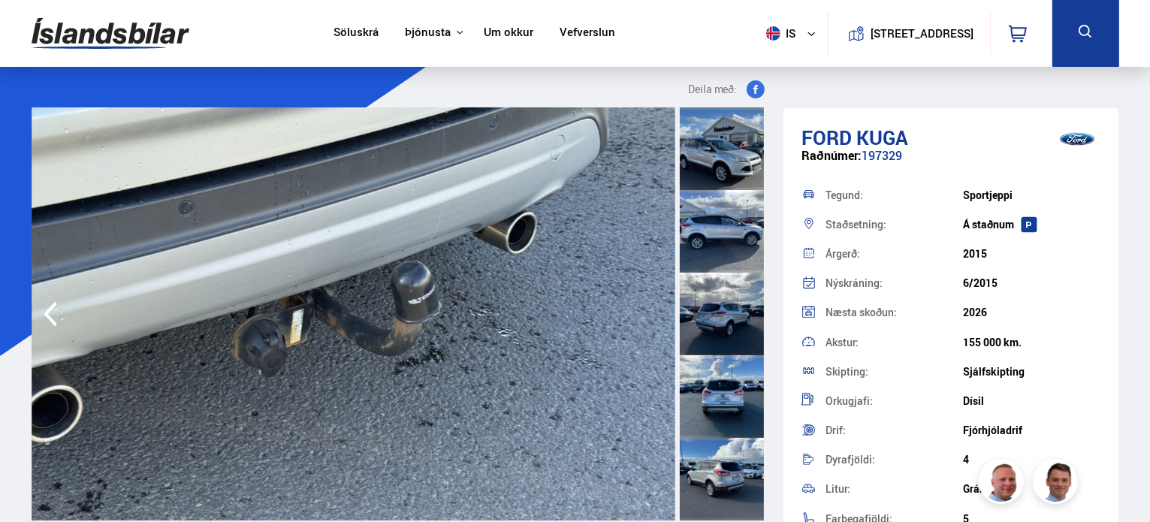
click at [659, 315] on img at bounding box center [354, 313] width 644 height 413
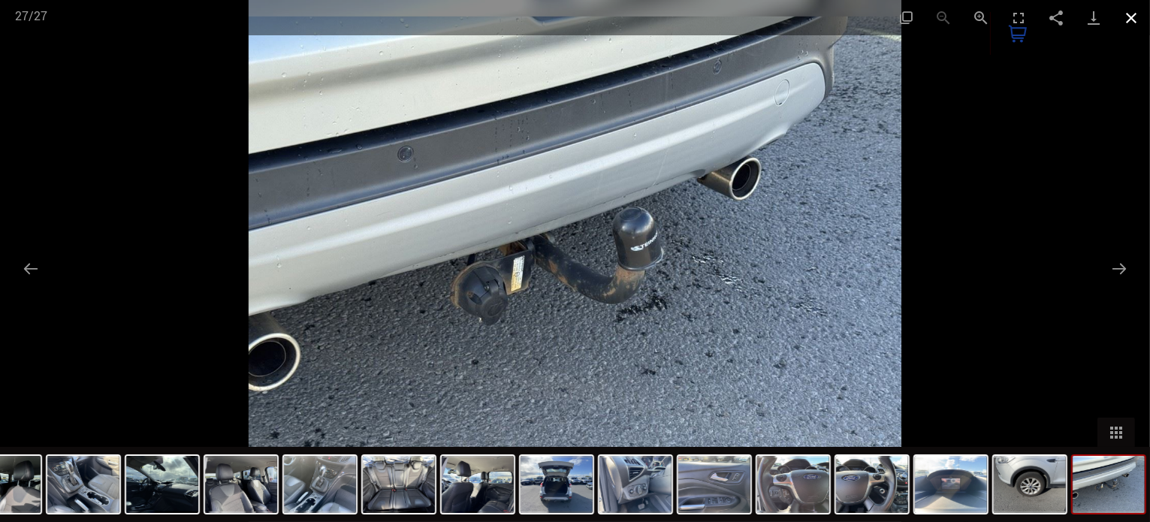
click at [1128, 14] on button "Close gallery" at bounding box center [1131, 17] width 38 height 35
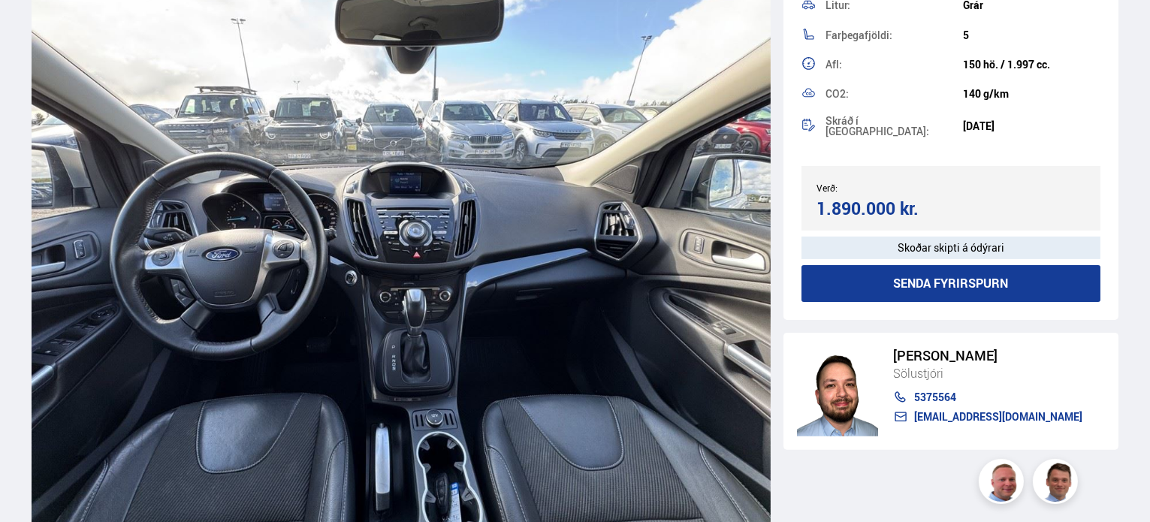
scroll to position [6534, 0]
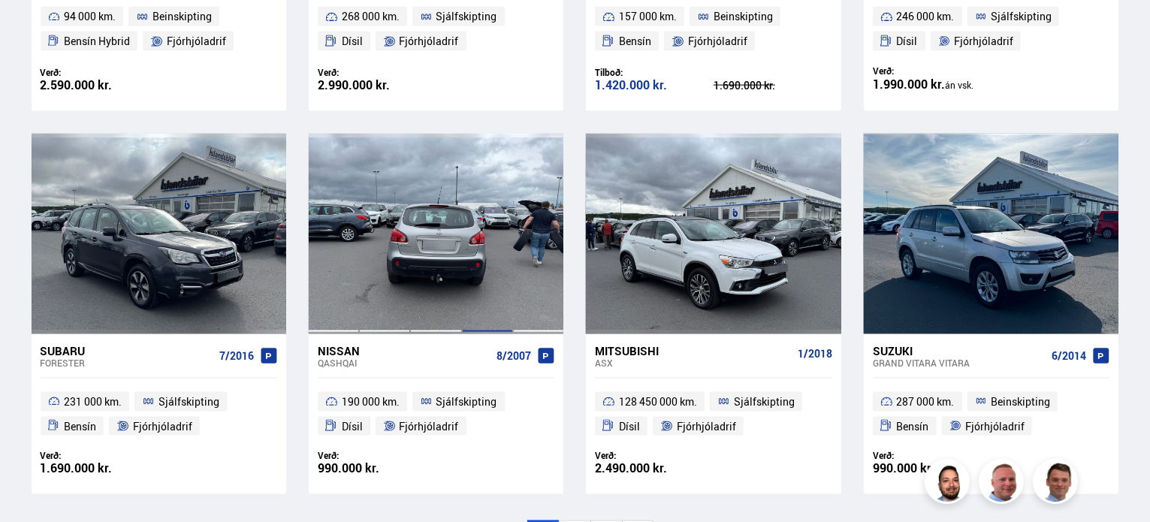
scroll to position [2189, 0]
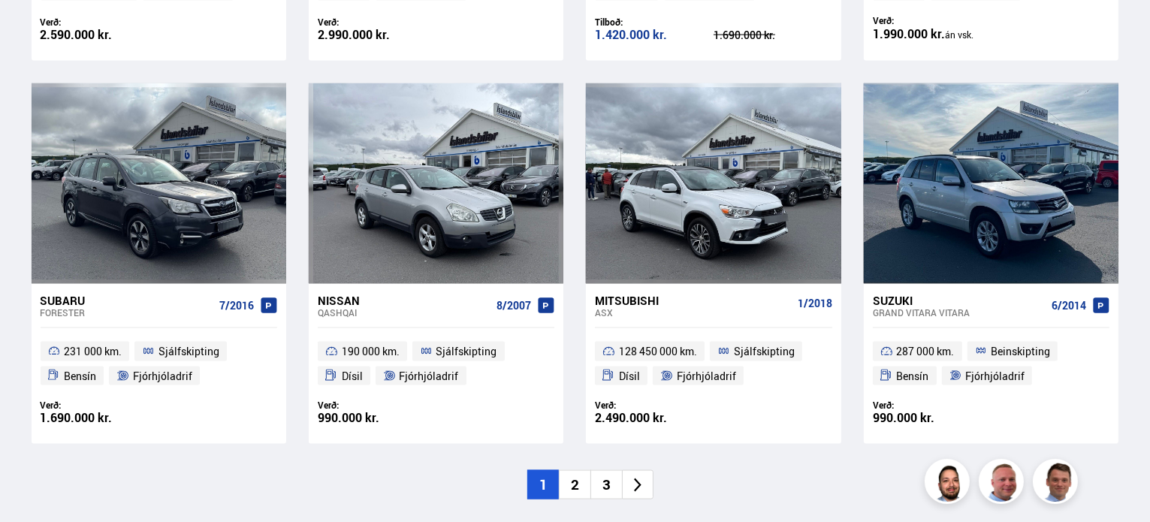
click at [573, 487] on li "2" at bounding box center [575, 484] width 32 height 29
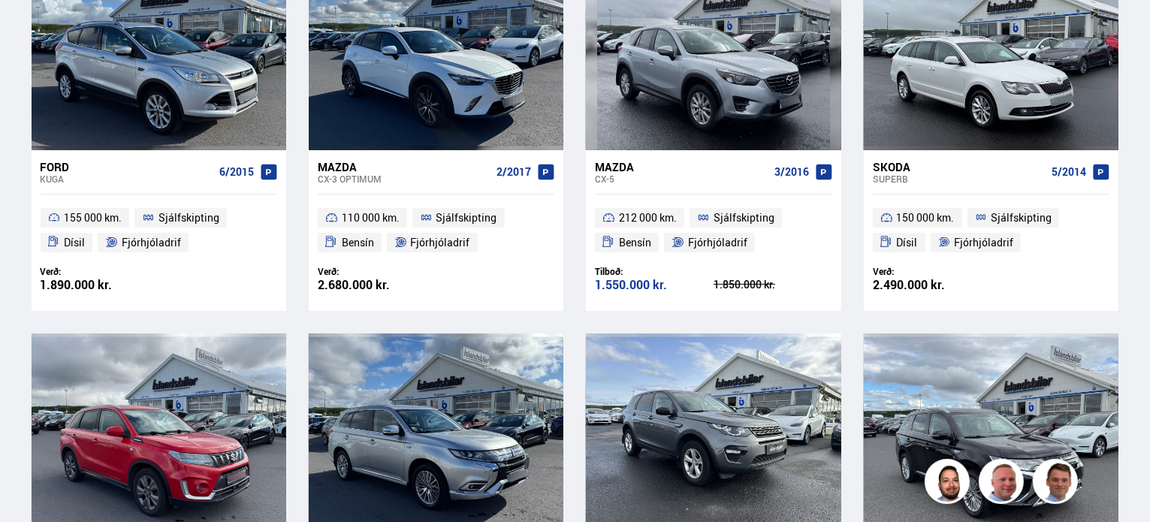
scroll to position [211, 0]
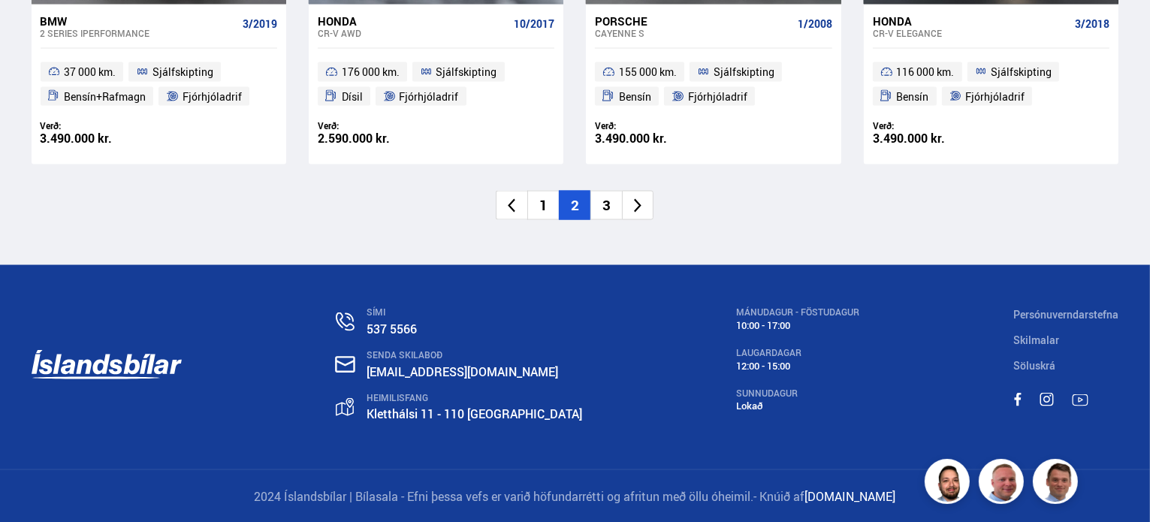
scroll to position [2469, 0]
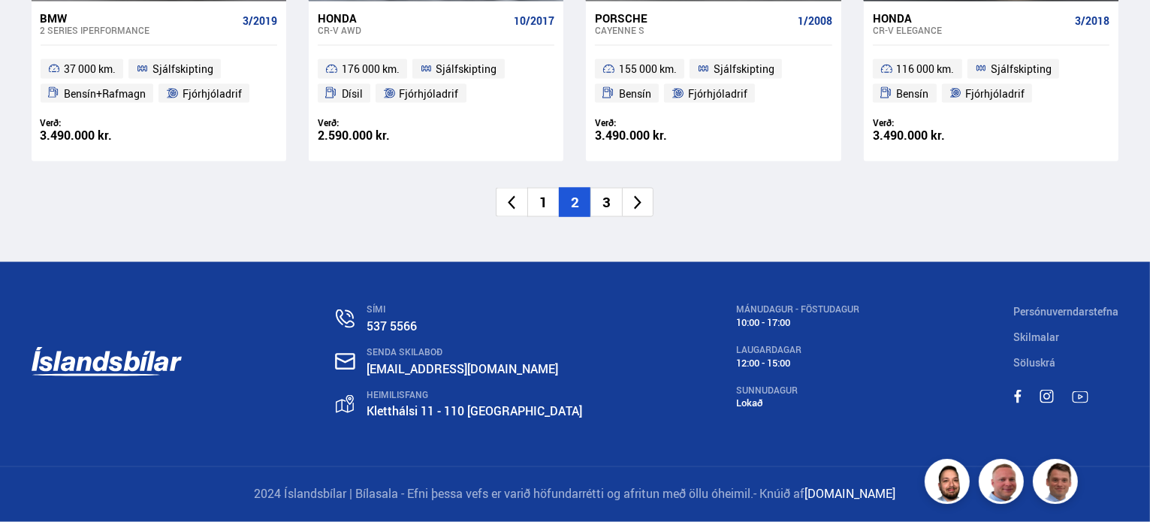
click at [537, 205] on li "1" at bounding box center [543, 202] width 32 height 29
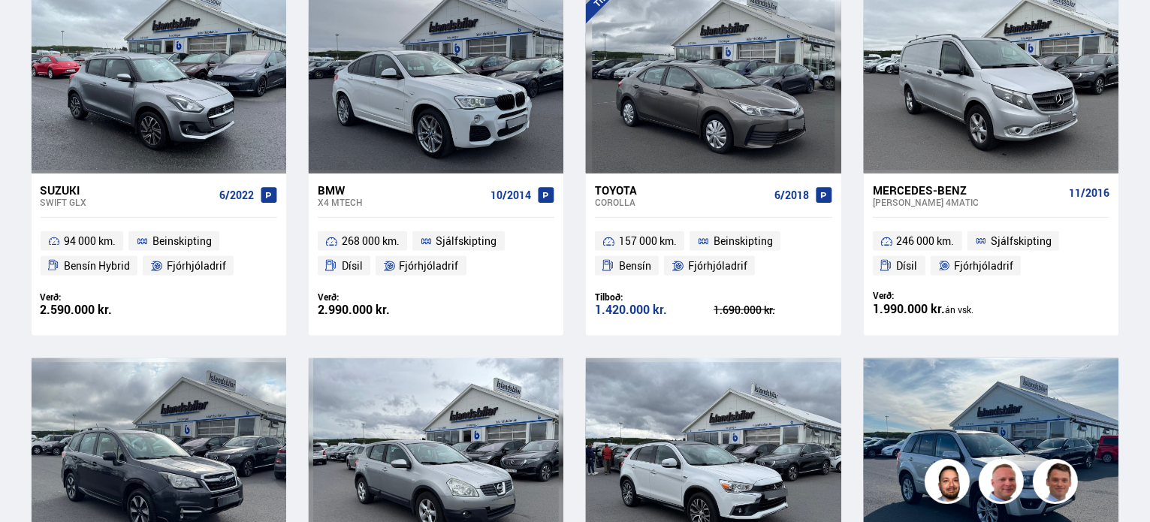
scroll to position [1878, 0]
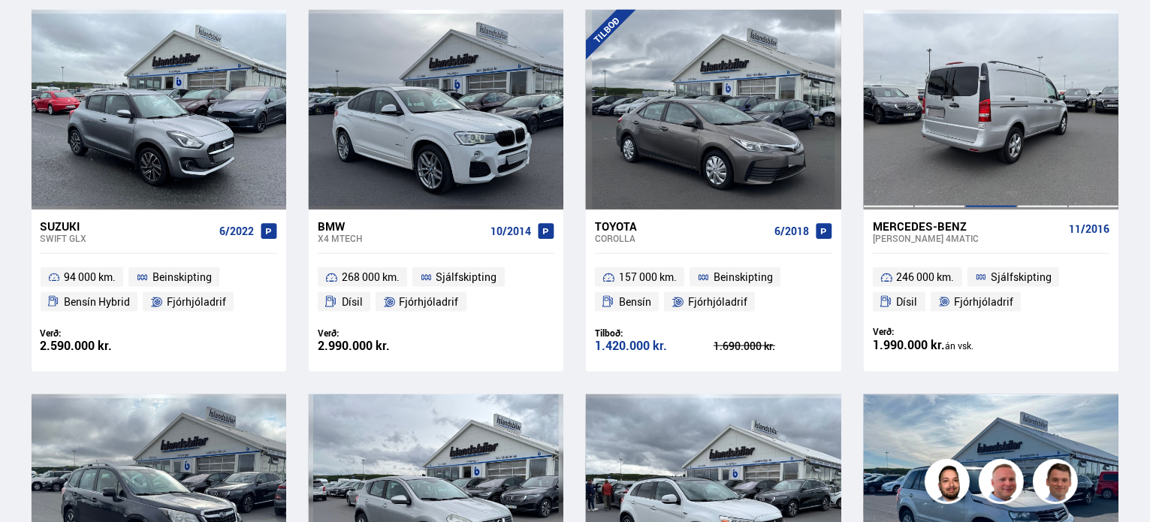
click at [976, 117] on div at bounding box center [990, 110] width 51 height 200
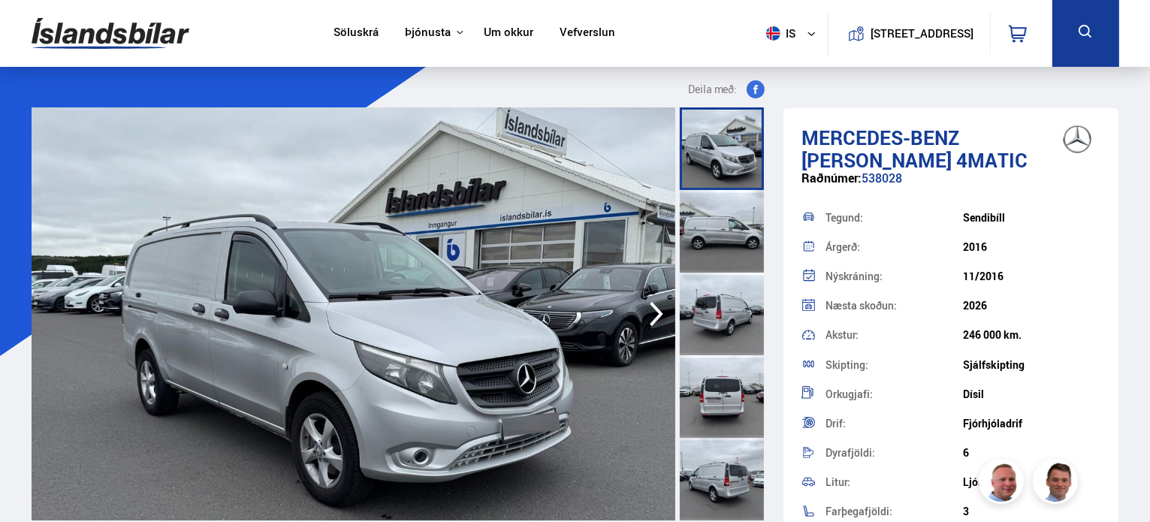
click at [650, 317] on icon "button" at bounding box center [656, 314] width 30 height 36
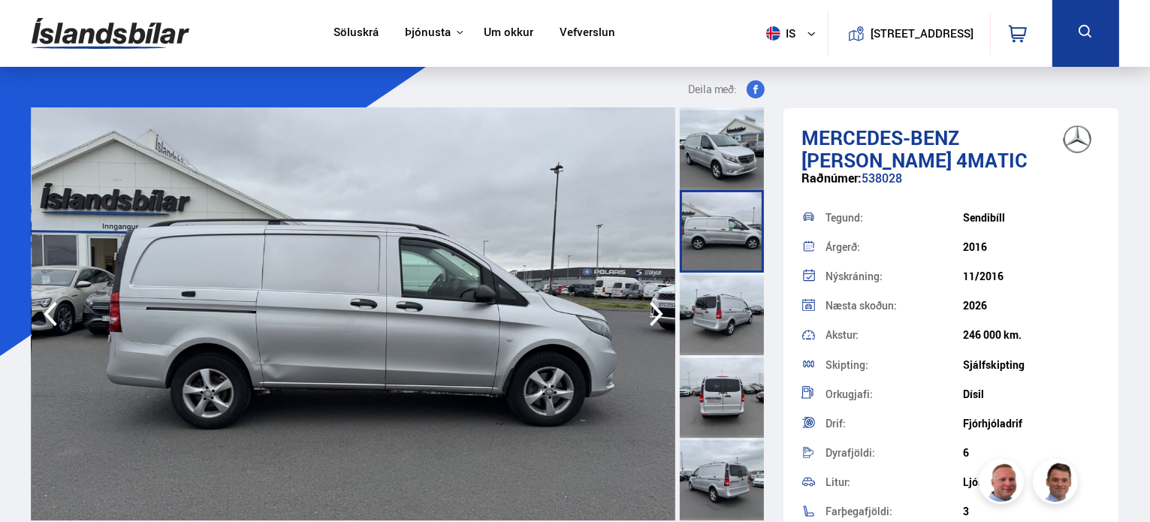
click at [650, 317] on icon "button" at bounding box center [656, 314] width 30 height 36
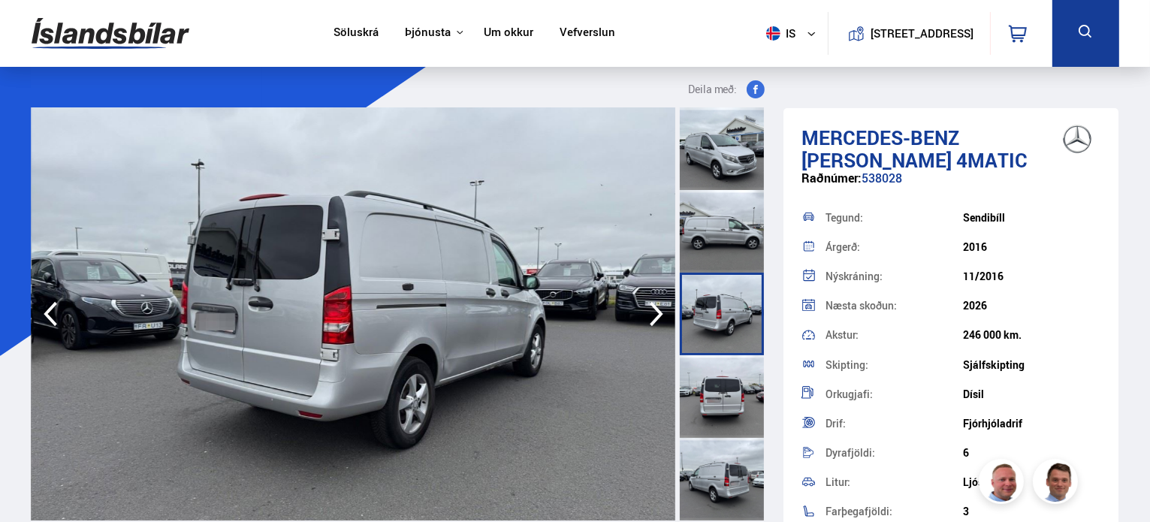
click at [650, 317] on icon "button" at bounding box center [656, 314] width 30 height 36
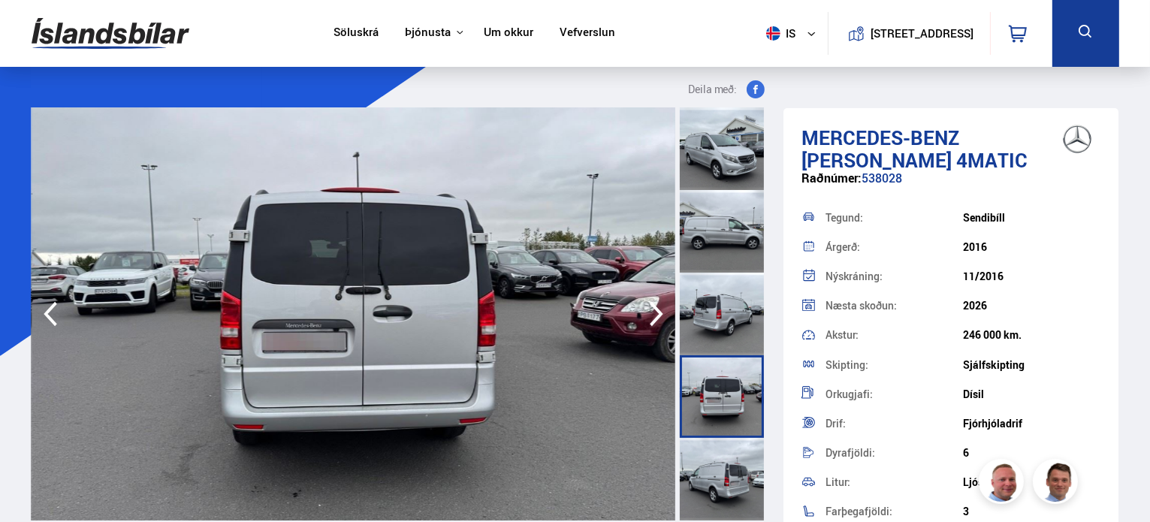
click at [650, 317] on icon "button" at bounding box center [656, 314] width 30 height 36
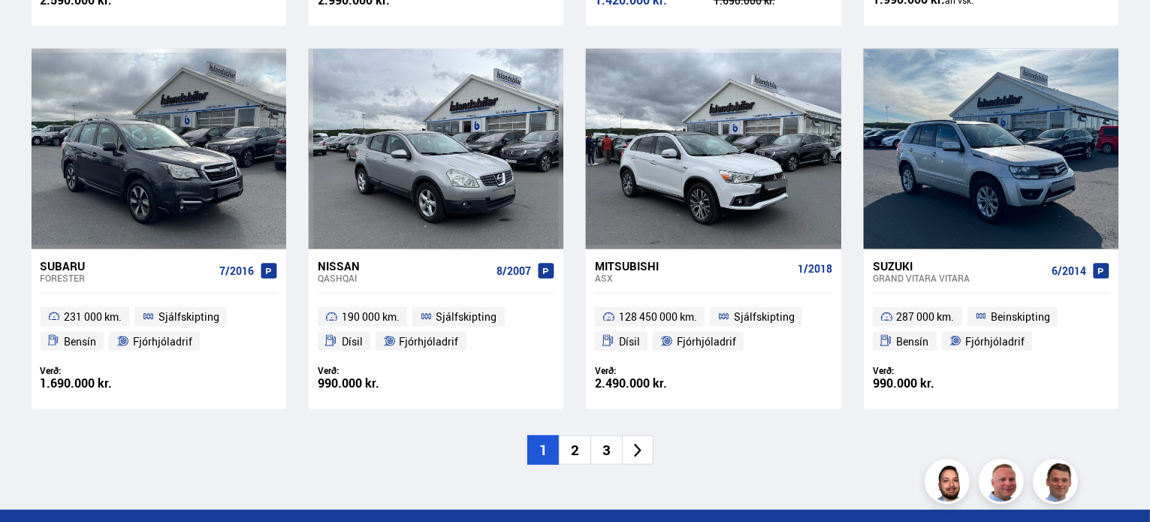
scroll to position [2264, 0]
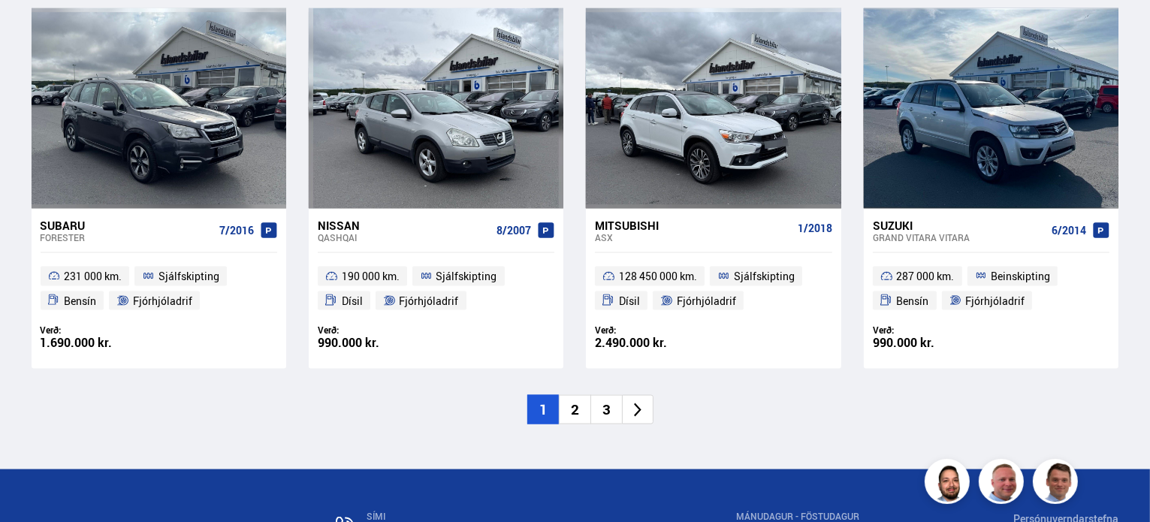
click at [569, 409] on li "2" at bounding box center [575, 409] width 32 height 29
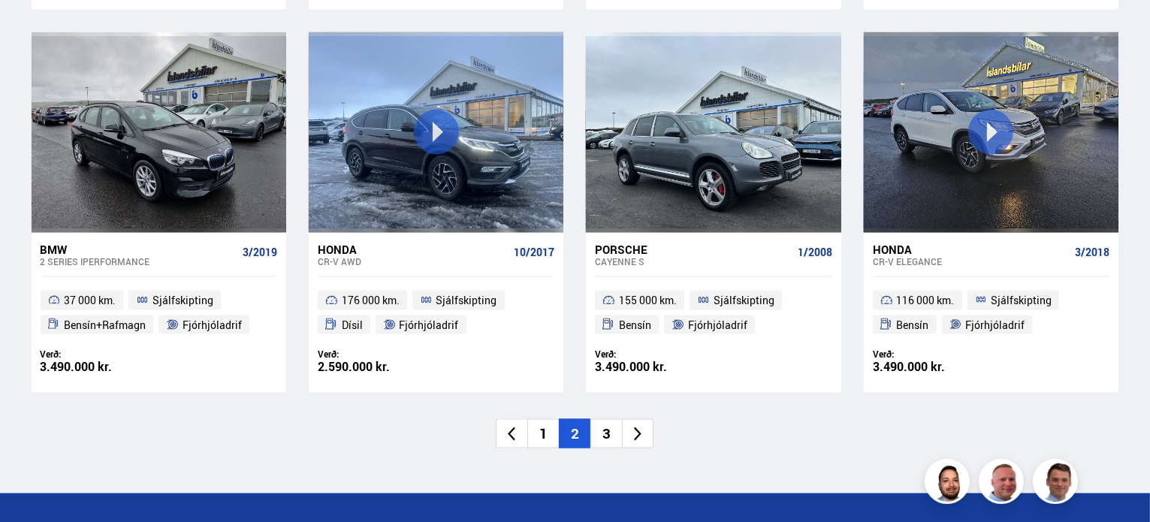
scroll to position [2253, 0]
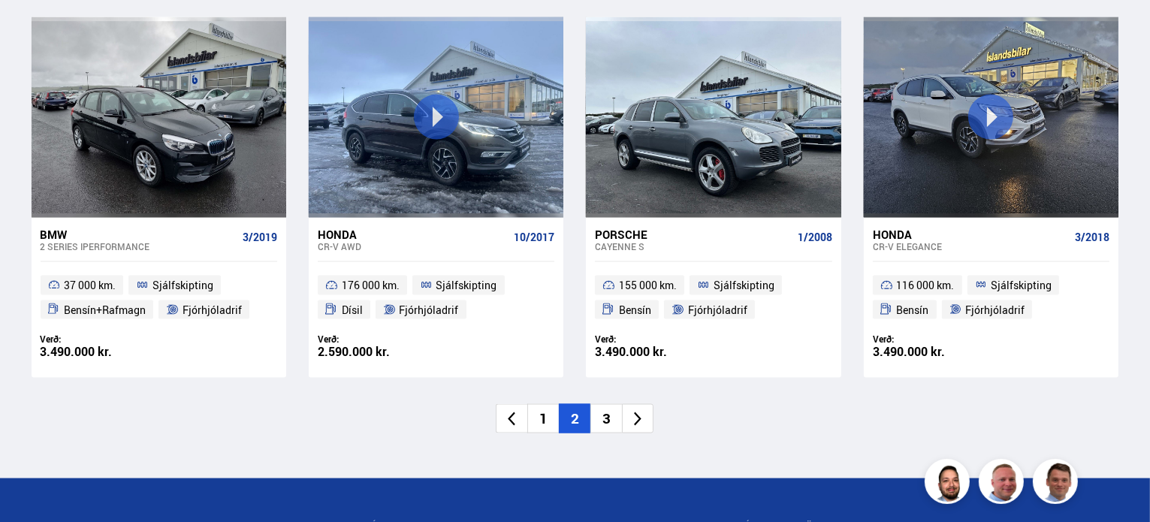
click at [609, 420] on li "3" at bounding box center [606, 418] width 32 height 29
